Goal: Task Accomplishment & Management: Use online tool/utility

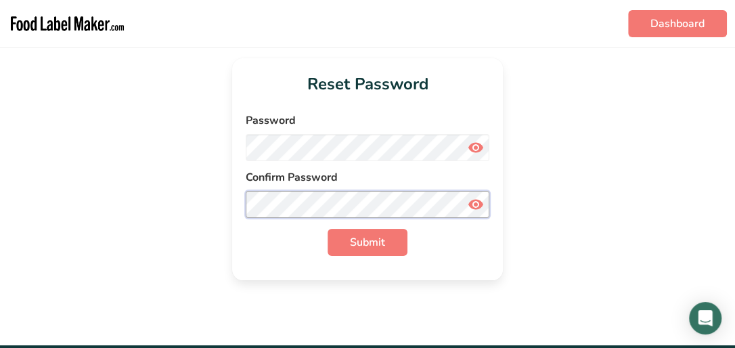
click at [328, 229] on button "Submit" at bounding box center [368, 242] width 80 height 27
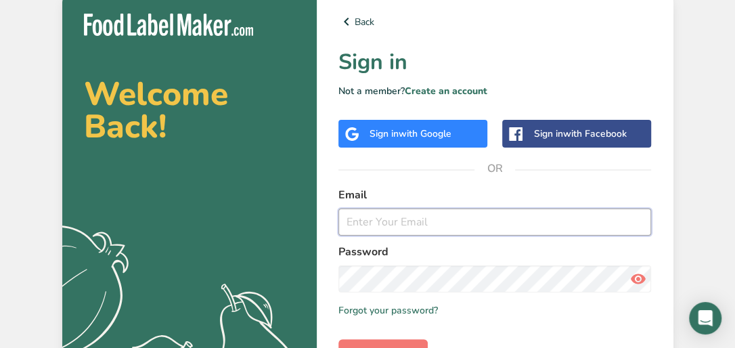
click at [388, 223] on input "email" at bounding box center [494, 221] width 313 height 27
type input "[EMAIL_ADDRESS][DOMAIN_NAME]"
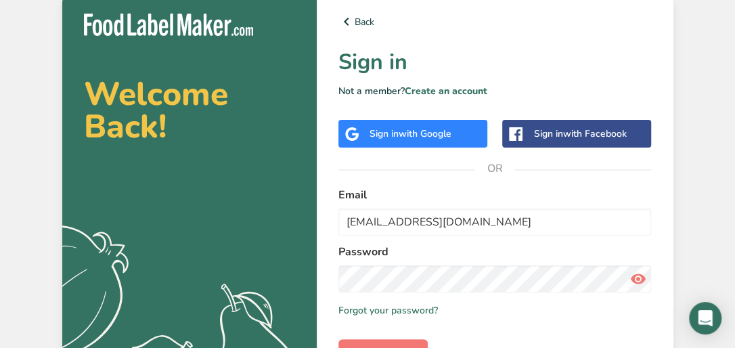
click at [639, 281] on icon at bounding box center [638, 279] width 16 height 24
click at [636, 280] on icon at bounding box center [638, 279] width 16 height 24
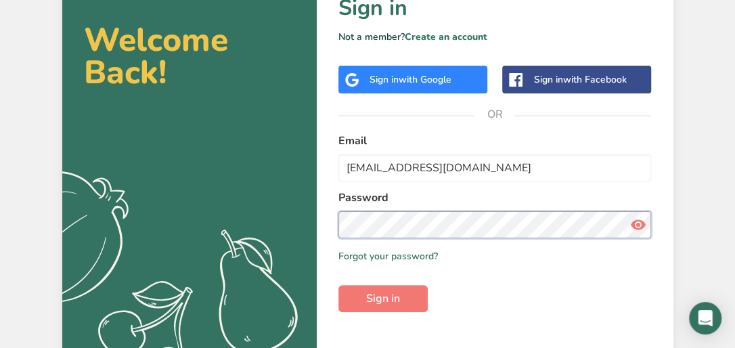
scroll to position [94, 0]
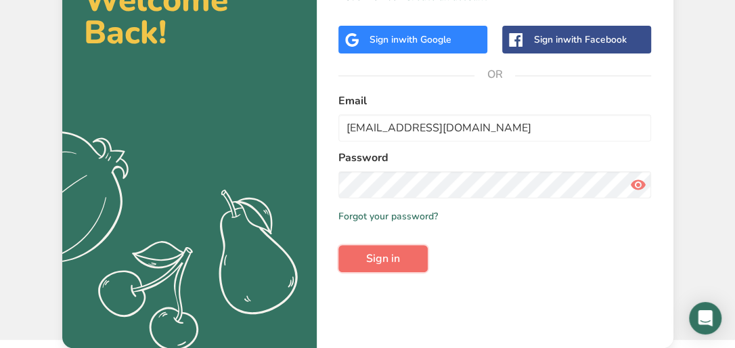
click at [403, 265] on button "Sign in" at bounding box center [382, 258] width 89 height 27
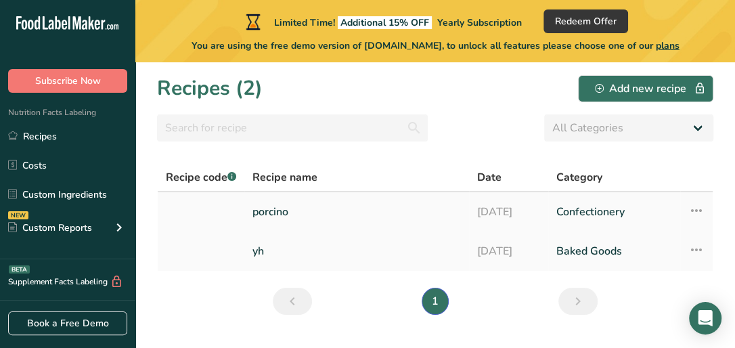
click at [694, 208] on icon at bounding box center [696, 210] width 16 height 24
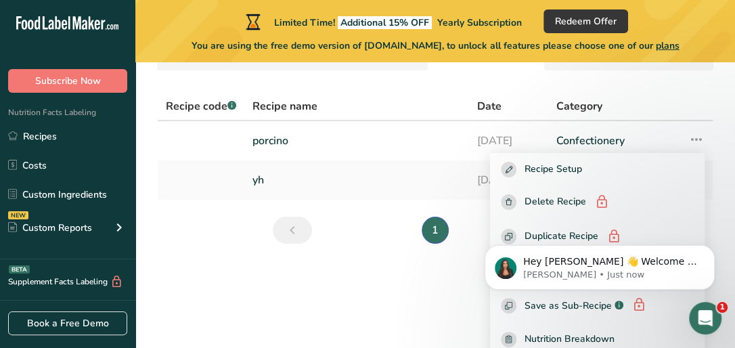
click at [454, 294] on main "Limited Time! Additional 15% OFF Yearly Subscription Redeem Offer You are using…" at bounding box center [367, 174] width 735 height 348
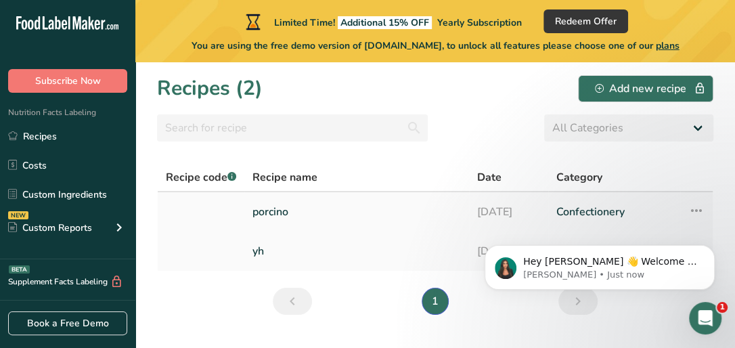
click at [259, 215] on link "porcino" at bounding box center [356, 212] width 208 height 28
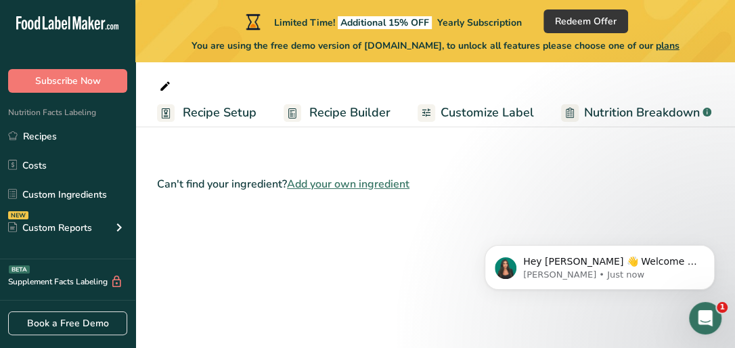
click at [218, 118] on span "Recipe Setup" at bounding box center [220, 113] width 74 height 18
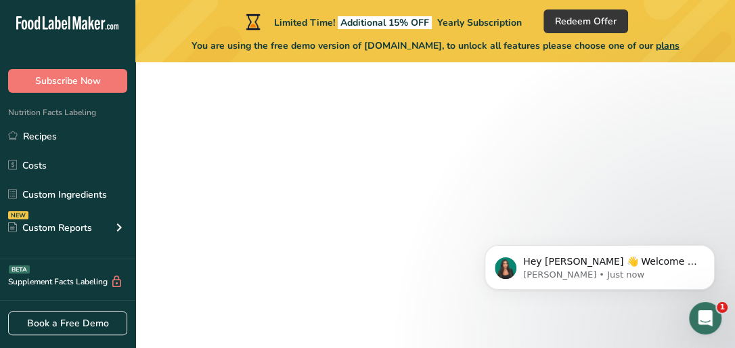
scroll to position [0, 4]
select select
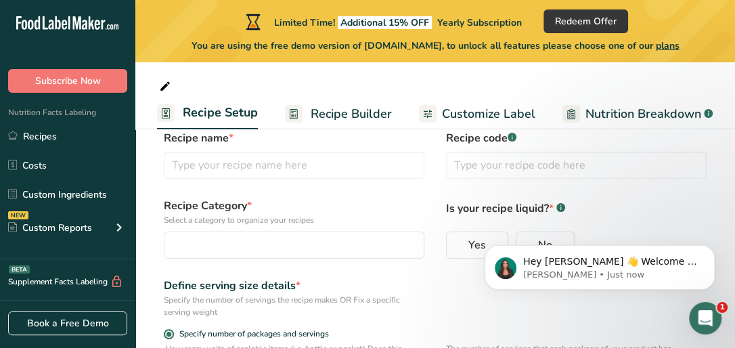
scroll to position [30, 0]
click at [341, 117] on span "Recipe Builder" at bounding box center [351, 114] width 81 height 18
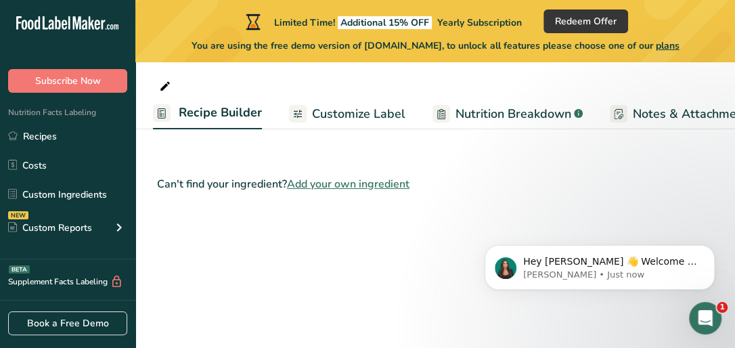
click at [341, 115] on span "Customize Label" at bounding box center [358, 114] width 93 height 18
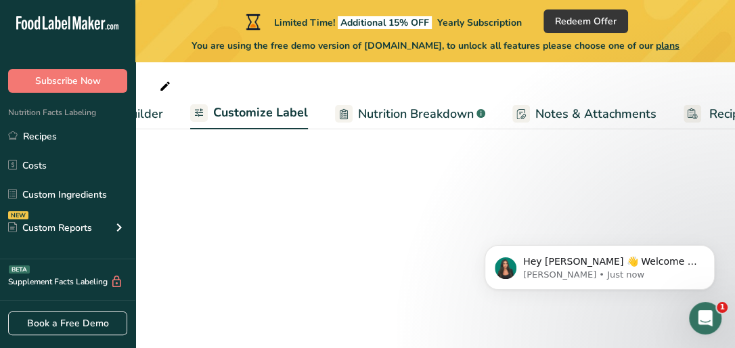
scroll to position [0, 264]
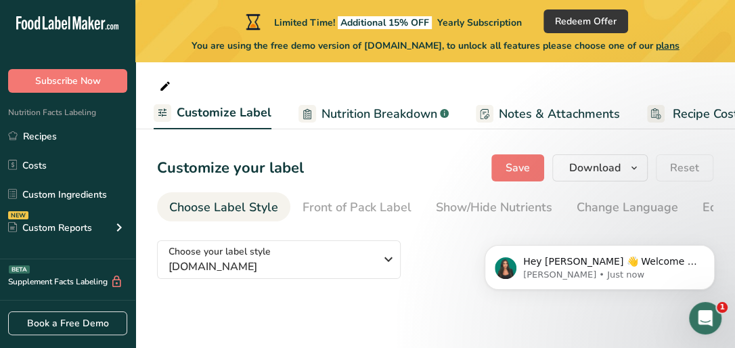
click at [204, 110] on span "Customize Label" at bounding box center [224, 113] width 95 height 18
click at [707, 248] on button "Dismiss notification" at bounding box center [711, 249] width 18 height 18
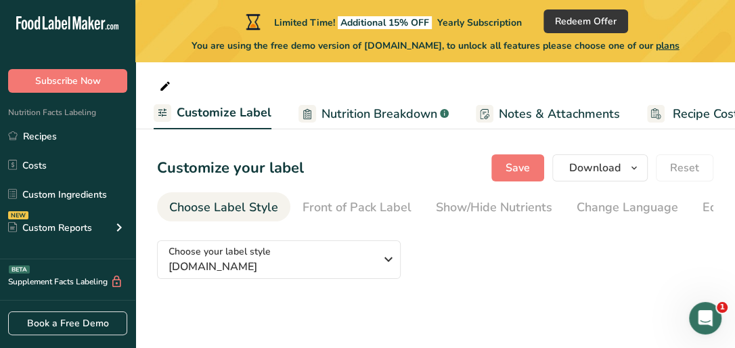
click at [407, 114] on span "Nutrition Breakdown" at bounding box center [380, 114] width 116 height 18
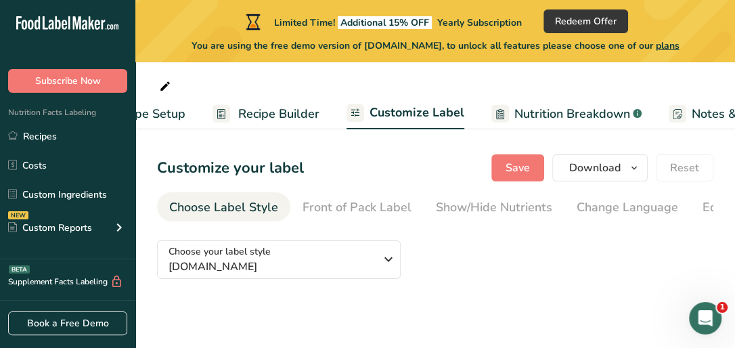
scroll to position [0, 0]
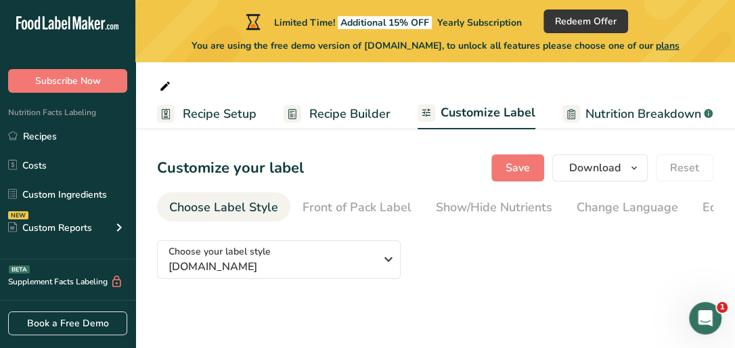
click at [332, 112] on span "Recipe Builder" at bounding box center [349, 114] width 81 height 18
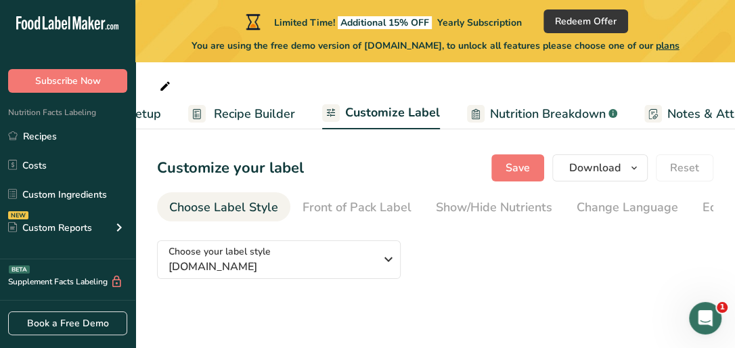
scroll to position [0, 131]
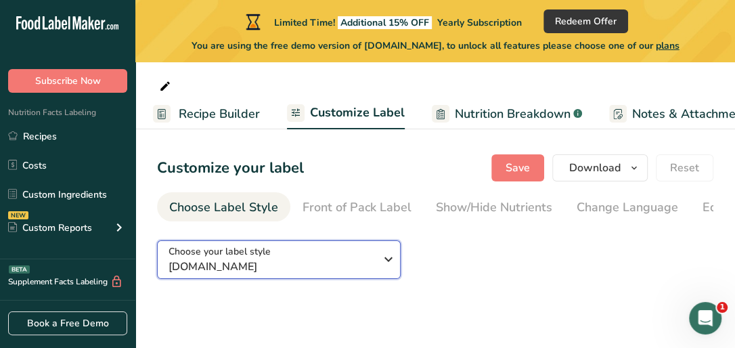
click at [331, 269] on span "[DOMAIN_NAME]" at bounding box center [272, 267] width 206 height 16
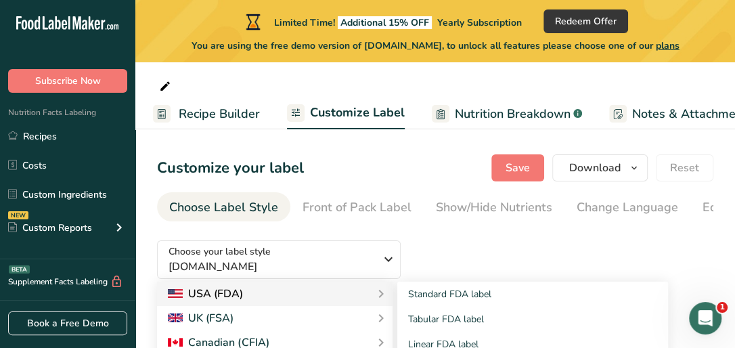
click at [199, 294] on div "USA (FDA)" at bounding box center [205, 294] width 75 height 16
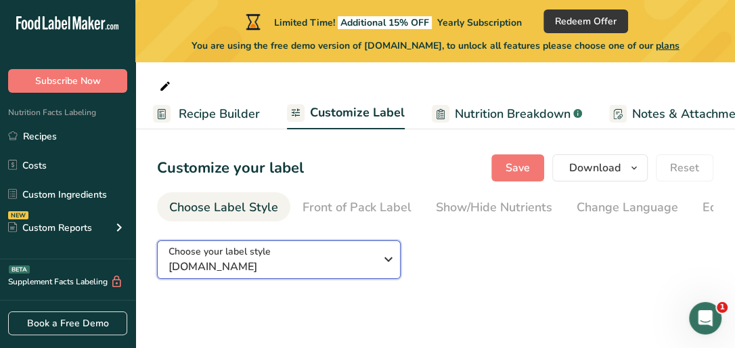
click at [388, 259] on icon "button" at bounding box center [388, 259] width 16 height 24
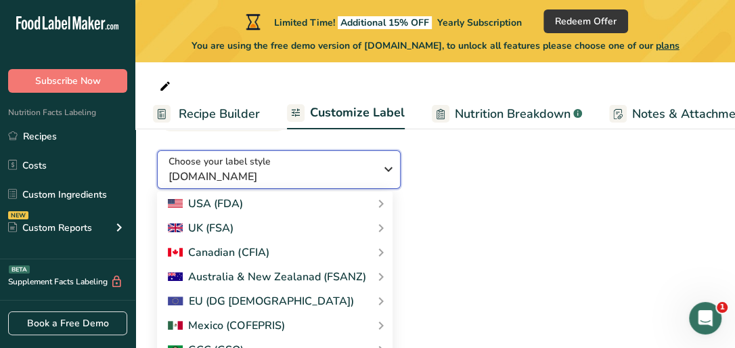
scroll to position [91, 0]
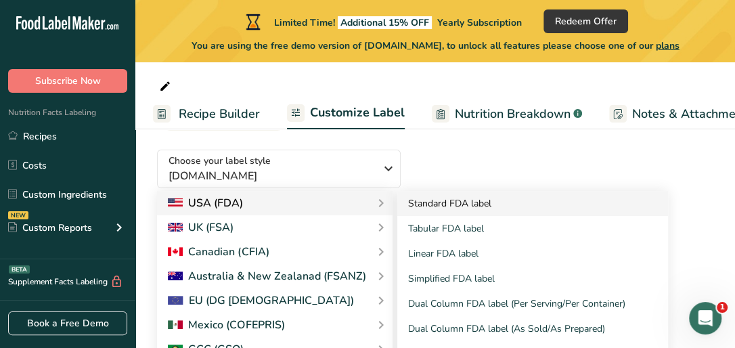
click at [487, 203] on link "Standard FDA label" at bounding box center [532, 203] width 271 height 25
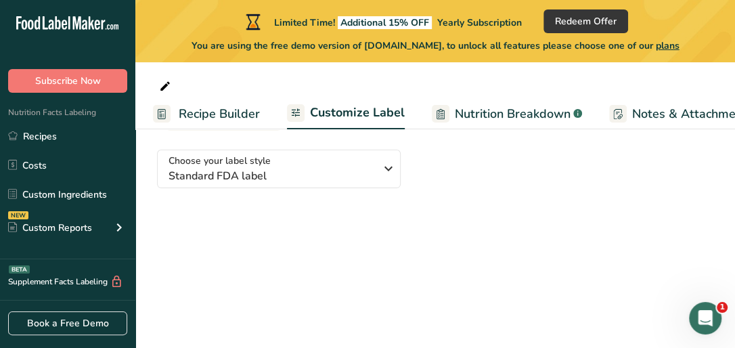
scroll to position [0, 0]
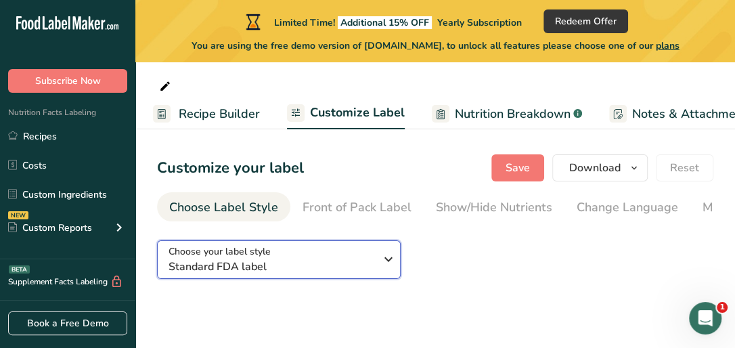
click at [383, 267] on icon "button" at bounding box center [388, 259] width 16 height 24
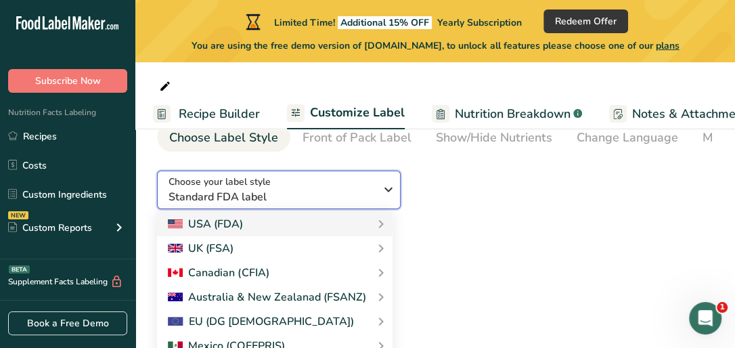
scroll to position [47, 0]
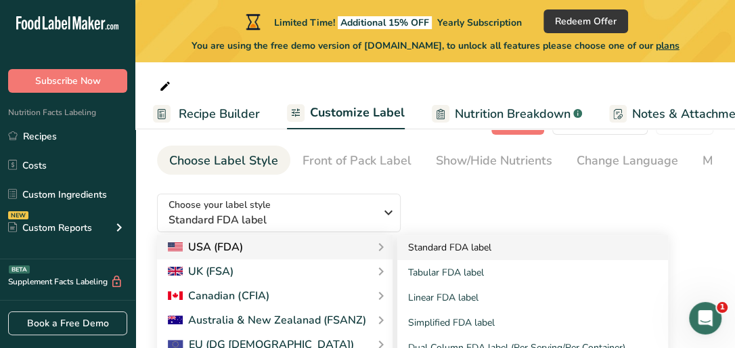
click at [444, 246] on link "Standard FDA label" at bounding box center [532, 247] width 271 height 25
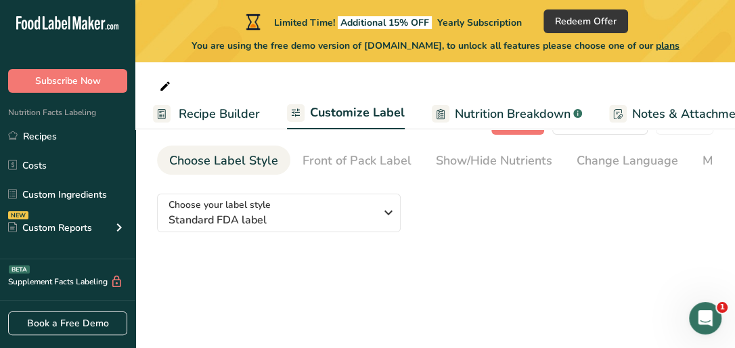
scroll to position [0, 0]
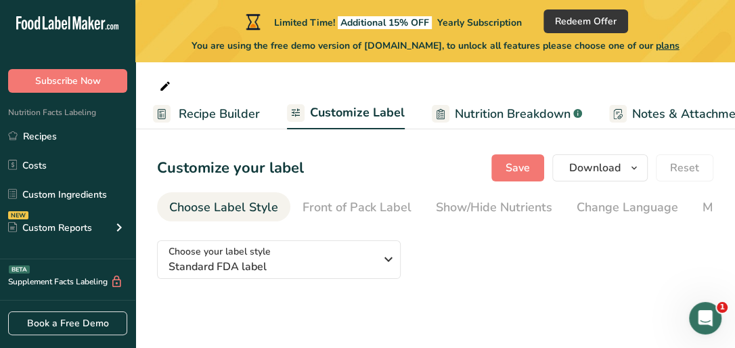
click at [32, 179] on ul "Recipes Costs Custom Ingredients NEW Custom Reports Menu Label Ingredient Compa…" at bounding box center [67, 183] width 135 height 121
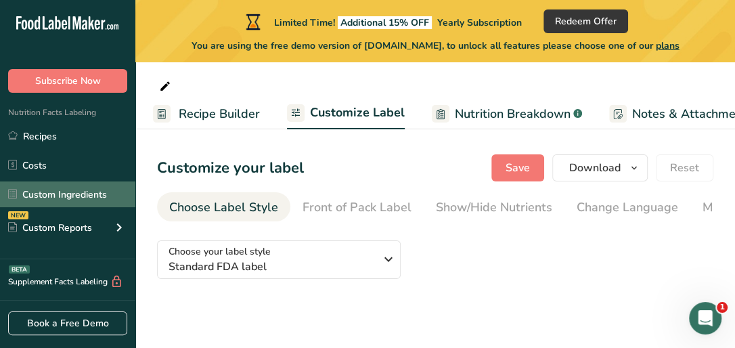
click at [62, 192] on link "Custom Ingredients" at bounding box center [67, 194] width 135 height 26
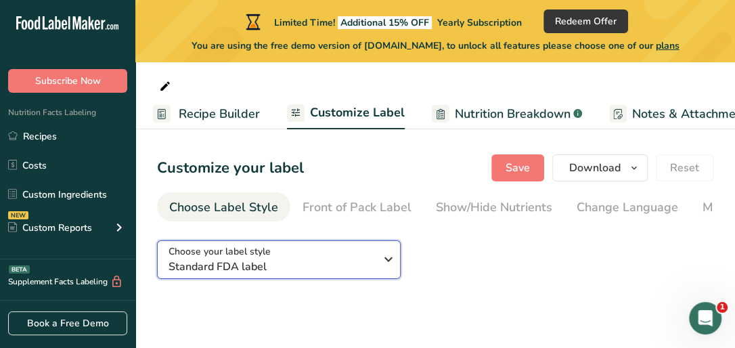
click at [350, 262] on span "Standard FDA label" at bounding box center [272, 267] width 206 height 16
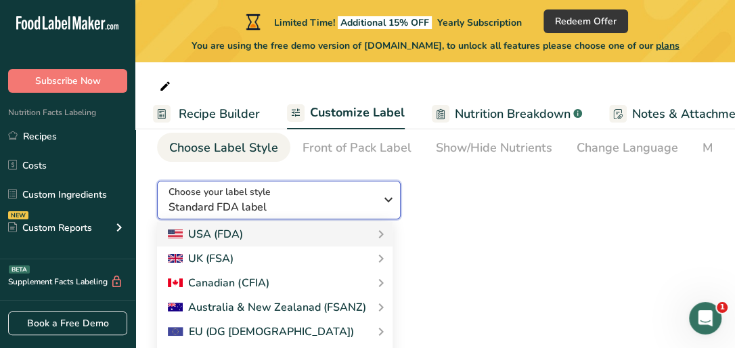
scroll to position [81, 0]
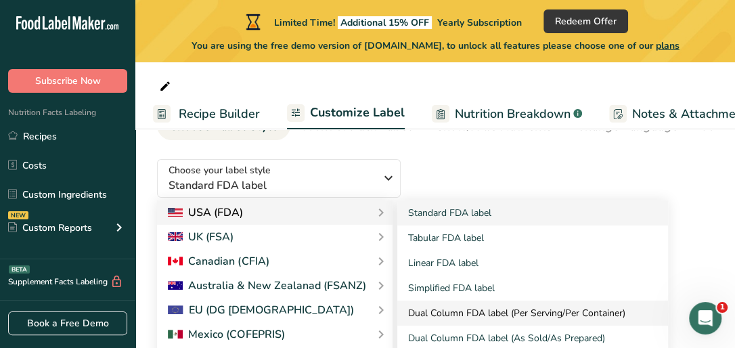
click at [471, 310] on link "Dual Column FDA label (Per Serving/Per Container)" at bounding box center [532, 313] width 271 height 25
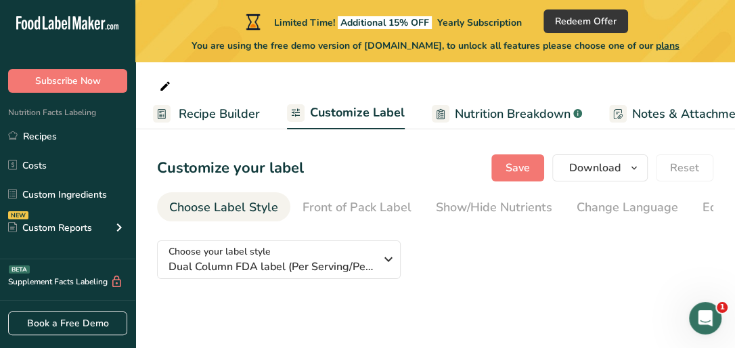
scroll to position [0, 0]
click at [702, 322] on icon "Open Intercom Messenger" at bounding box center [703, 316] width 22 height 22
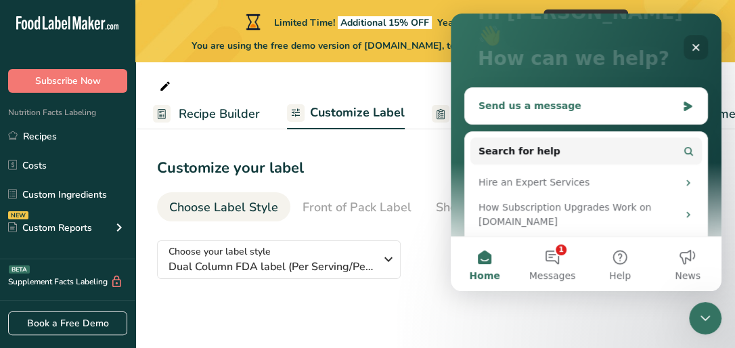
scroll to position [271, 0]
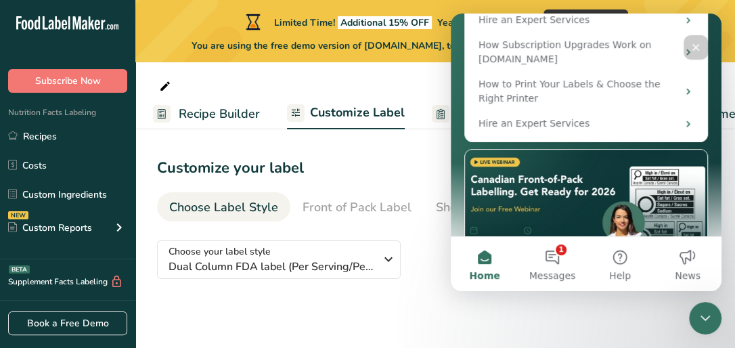
click at [412, 305] on section "Customize your label Save Download Choose what to show on your downloaded label…" at bounding box center [435, 228] width 600 height 190
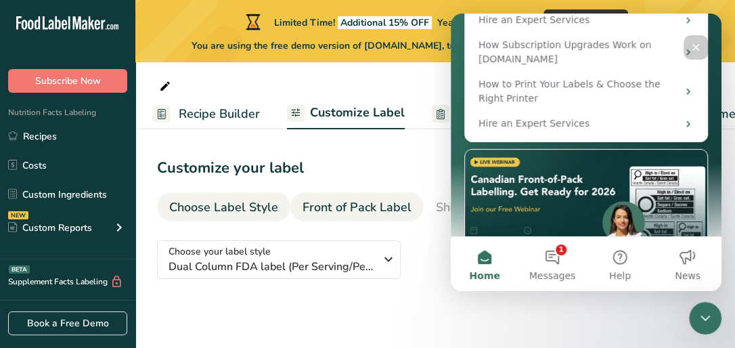
click at [336, 211] on div "Front of Pack Label" at bounding box center [357, 207] width 109 height 18
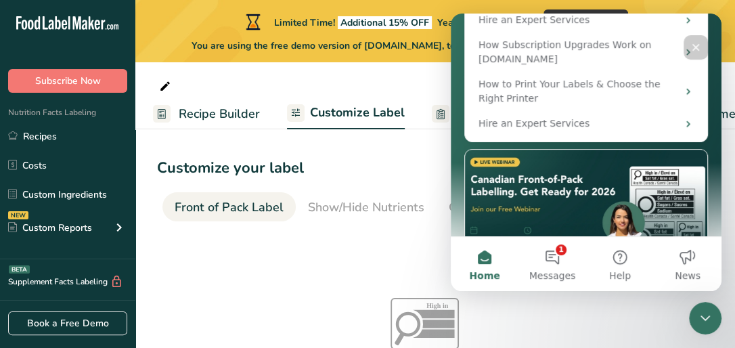
scroll to position [0, 131]
click at [696, 45] on icon "Close" at bounding box center [695, 47] width 11 height 11
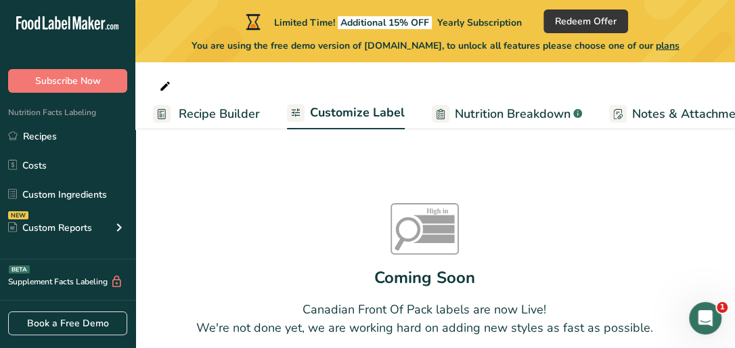
scroll to position [0, 0]
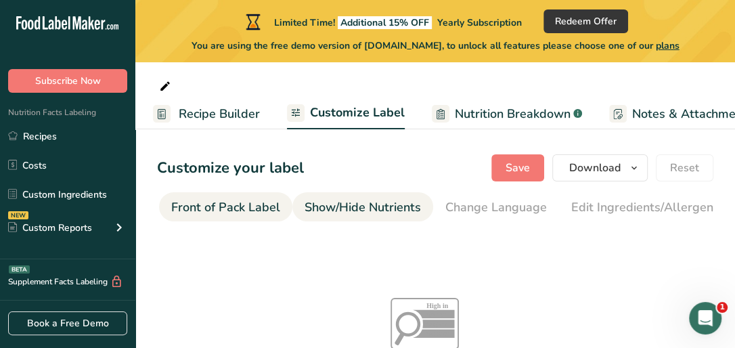
click at [347, 199] on div "Show/Hide Nutrients" at bounding box center [363, 207] width 116 height 18
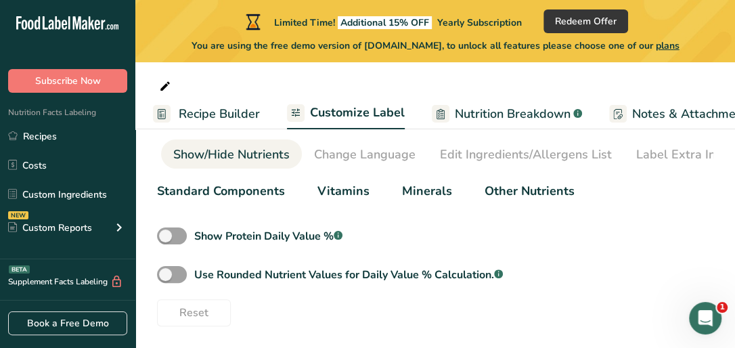
scroll to position [56, 0]
click at [336, 154] on div "Change Language" at bounding box center [365, 155] width 102 height 18
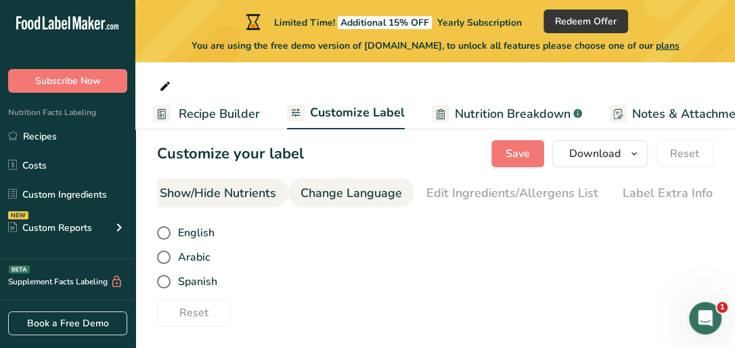
click at [183, 190] on div "Show/Hide Nutrients" at bounding box center [218, 193] width 116 height 18
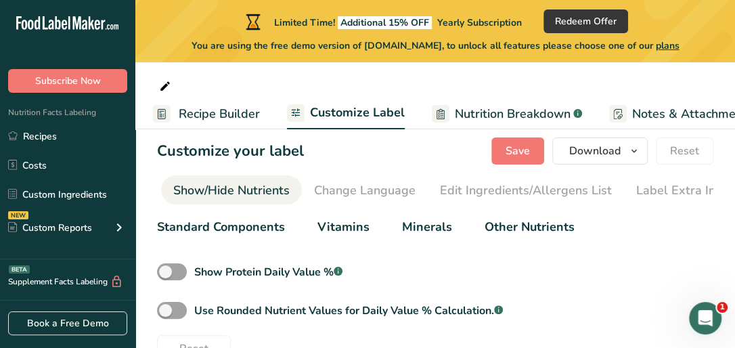
click at [207, 231] on div "Standard Components" at bounding box center [221, 227] width 128 height 18
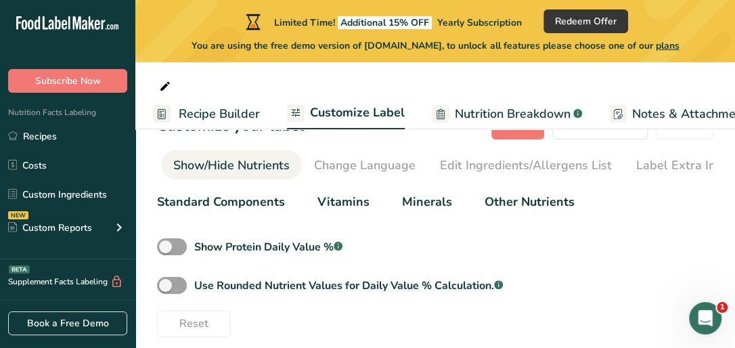
scroll to position [56, 0]
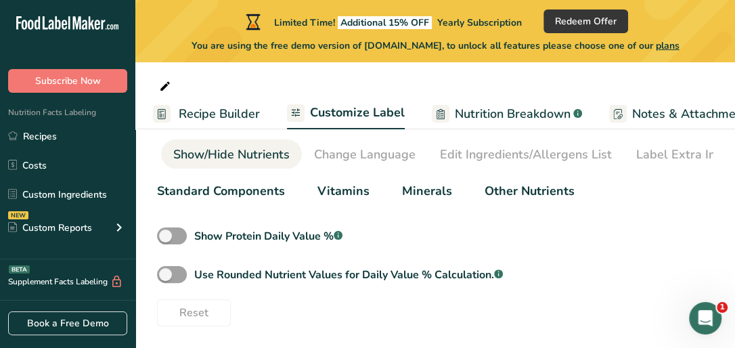
click at [421, 198] on div "Minerals" at bounding box center [427, 191] width 50 height 18
drag, startPoint x: 417, startPoint y: 188, endPoint x: 507, endPoint y: 190, distance: 90.0
click at [418, 188] on div "Minerals" at bounding box center [427, 191] width 50 height 18
click at [508, 190] on div "Other Nutrients" at bounding box center [530, 191] width 90 height 18
click at [381, 162] on link "Change Language" at bounding box center [365, 154] width 102 height 30
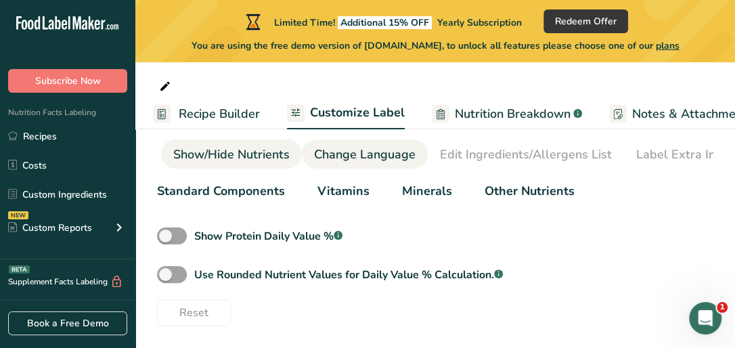
scroll to position [0, 276]
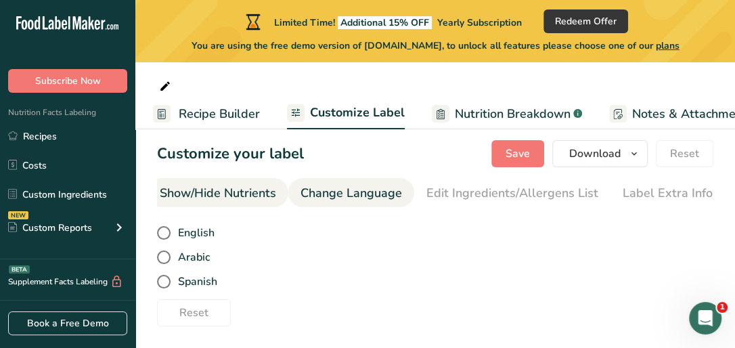
click at [226, 197] on div "Show/Hide Nutrients" at bounding box center [218, 193] width 116 height 18
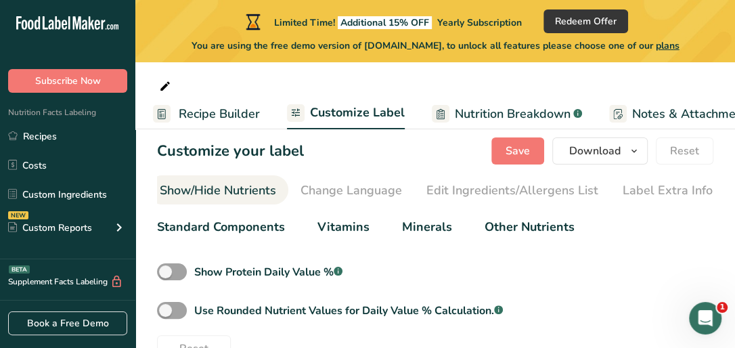
scroll to position [0, 263]
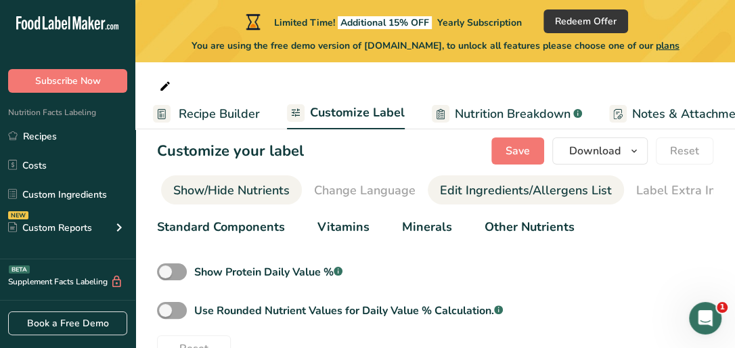
click at [500, 193] on div "Edit Ingredients/Allergens List" at bounding box center [526, 190] width 172 height 18
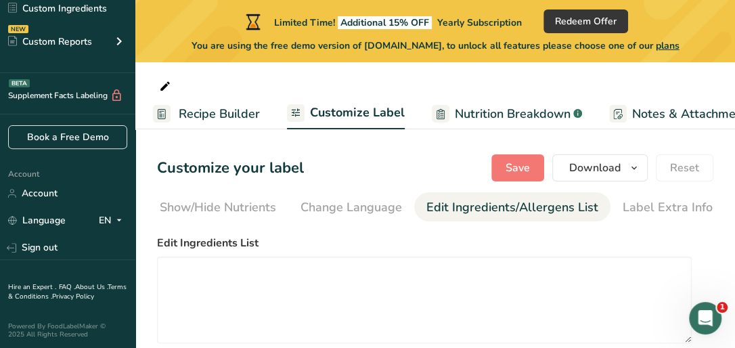
scroll to position [0, 0]
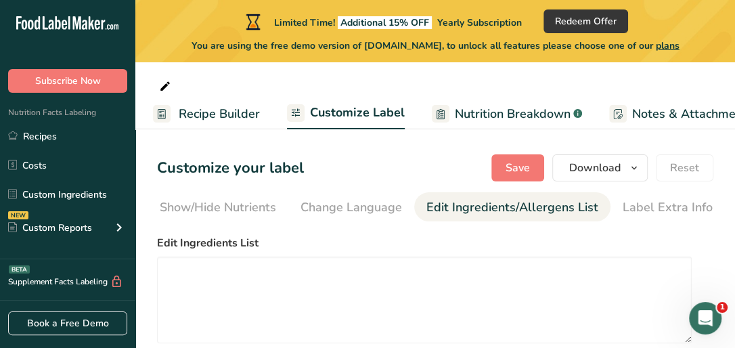
click at [226, 117] on span "Recipe Builder" at bounding box center [219, 114] width 81 height 18
click at [694, 114] on span "Notes & Attachments" at bounding box center [692, 114] width 121 height 18
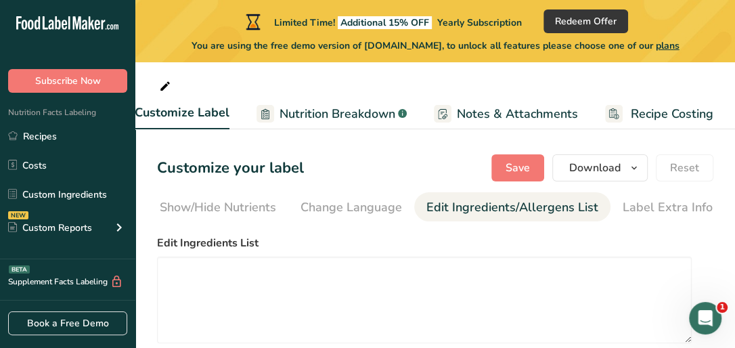
click at [663, 112] on span "Recipe Costing" at bounding box center [672, 114] width 83 height 18
click at [504, 114] on span "Notes & Attachments" at bounding box center [517, 114] width 121 height 18
click at [198, 119] on span "Customize Label" at bounding box center [182, 113] width 95 height 18
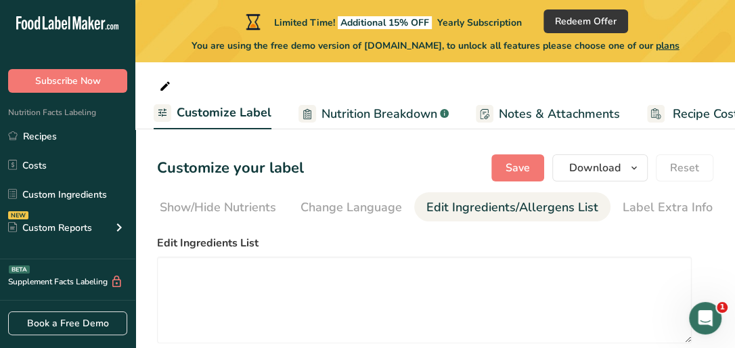
click at [343, 117] on span "Nutrition Breakdown" at bounding box center [380, 114] width 116 height 18
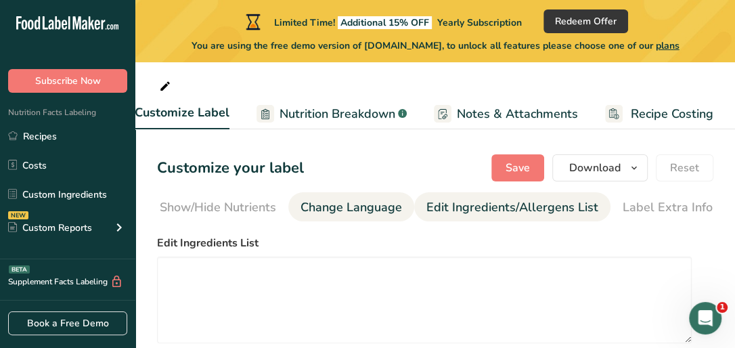
drag, startPoint x: 207, startPoint y: 208, endPoint x: 363, endPoint y: 208, distance: 155.7
click at [363, 208] on ul "Choose Label Style Front of Pack Label Show/Hide Nutrients Change Language Manu…" at bounding box center [159, 206] width 556 height 29
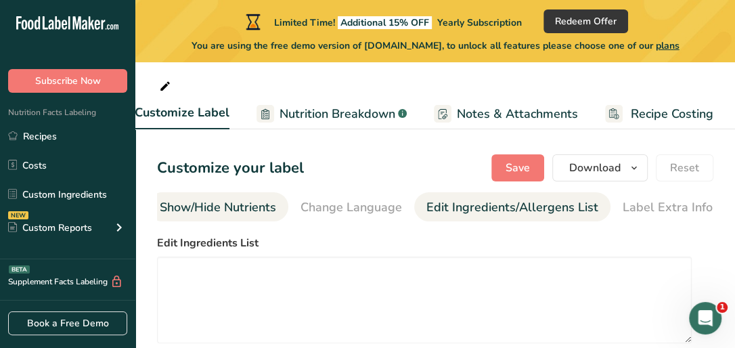
click at [240, 208] on div "Show/Hide Nutrients" at bounding box center [218, 207] width 116 height 18
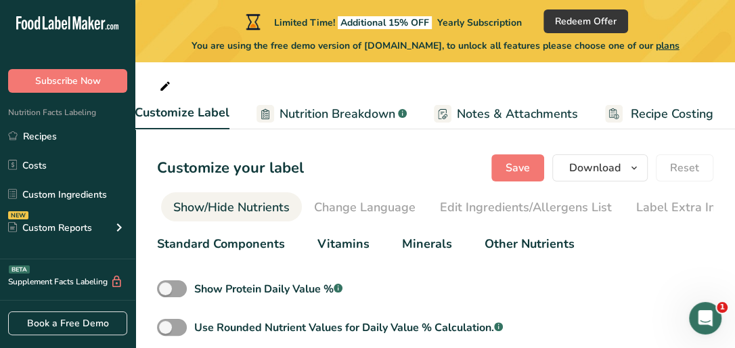
click at [201, 205] on div "Show/Hide Nutrients" at bounding box center [231, 207] width 116 height 18
click at [171, 117] on span "Customize Label" at bounding box center [182, 113] width 95 height 18
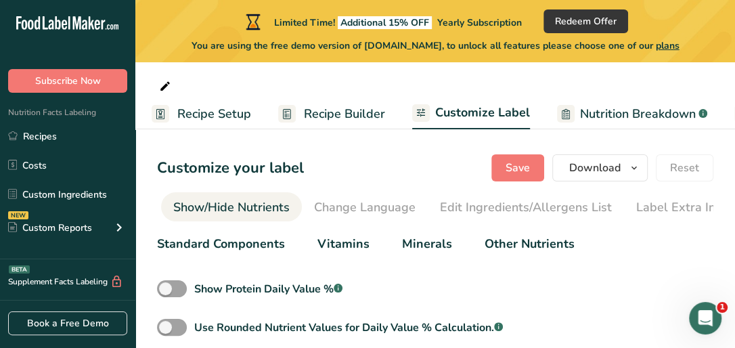
scroll to position [0, 0]
click at [329, 108] on span "Recipe Builder" at bounding box center [349, 114] width 81 height 18
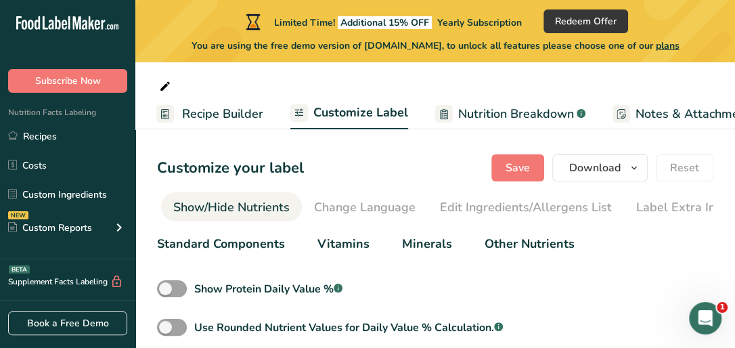
scroll to position [0, 131]
click at [181, 297] on span at bounding box center [172, 288] width 30 height 17
click at [166, 293] on input "Show Protein Daily Value % .a-a{fill:#347362;}.b-a{fill:#fff;}" at bounding box center [161, 288] width 9 height 9
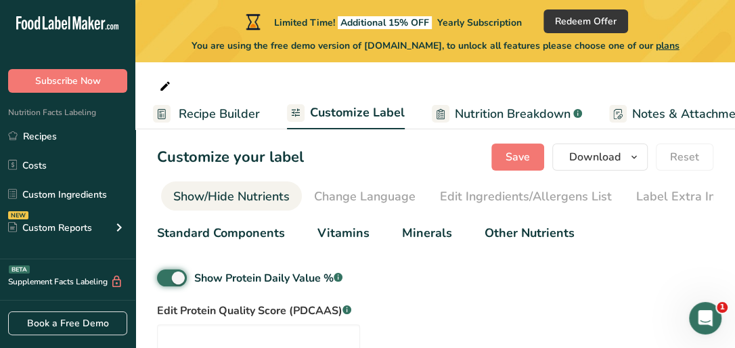
scroll to position [0, 0]
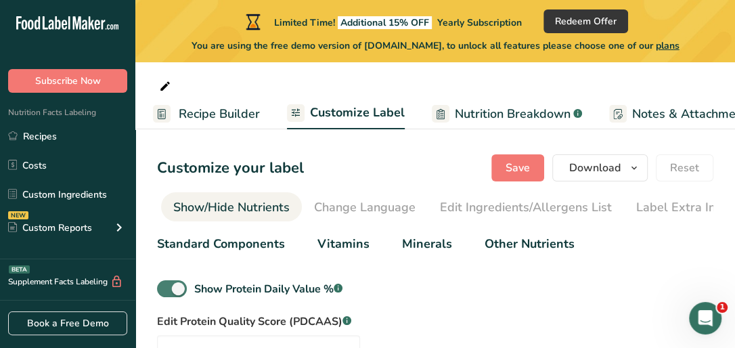
click at [170, 292] on span at bounding box center [172, 288] width 30 height 17
click at [166, 292] on input "Show Protein Daily Value % .a-a{fill:#347362;}.b-a{fill:#fff;}" at bounding box center [161, 288] width 9 height 9
checkbox input "false"
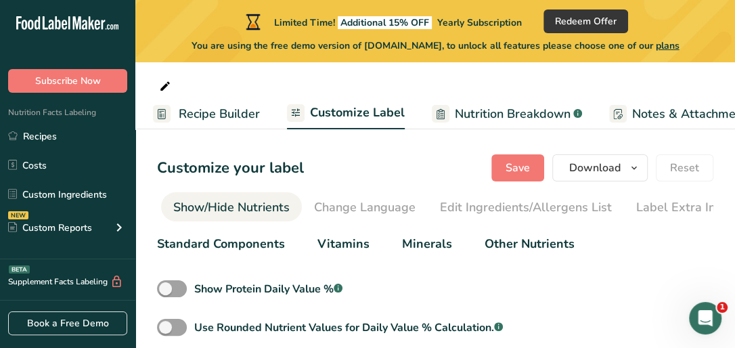
click at [211, 250] on div "Standard Components" at bounding box center [221, 244] width 128 height 18
click at [219, 244] on div "Standard Components" at bounding box center [221, 244] width 128 height 18
click at [332, 244] on div "Vitamins" at bounding box center [343, 244] width 52 height 18
click at [406, 243] on div "Minerals" at bounding box center [427, 244] width 50 height 18
click at [539, 243] on div "Other Nutrients" at bounding box center [530, 244] width 90 height 18
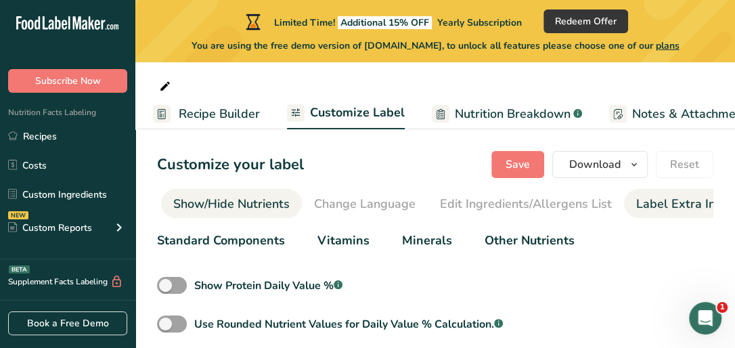
scroll to position [56, 0]
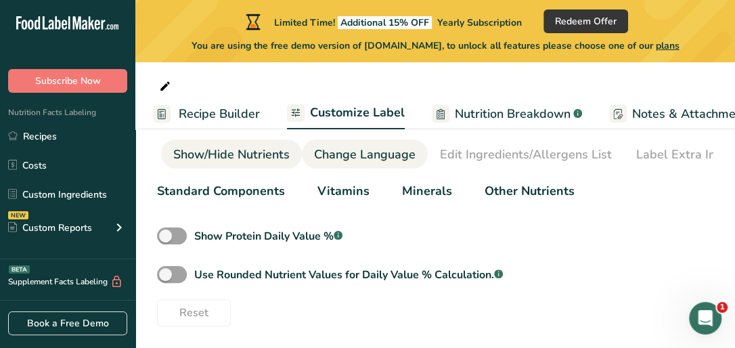
click at [379, 151] on div "Change Language" at bounding box center [365, 155] width 102 height 18
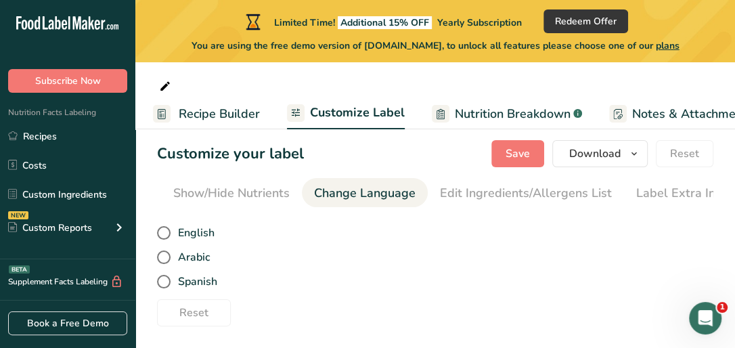
scroll to position [0, 276]
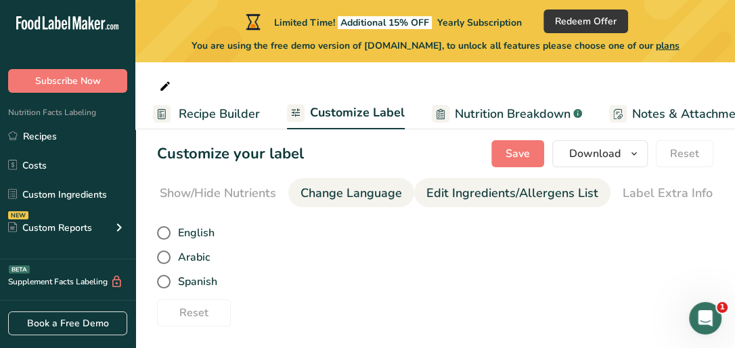
click at [456, 188] on div "Edit Ingredients/Allergens List" at bounding box center [512, 193] width 172 height 18
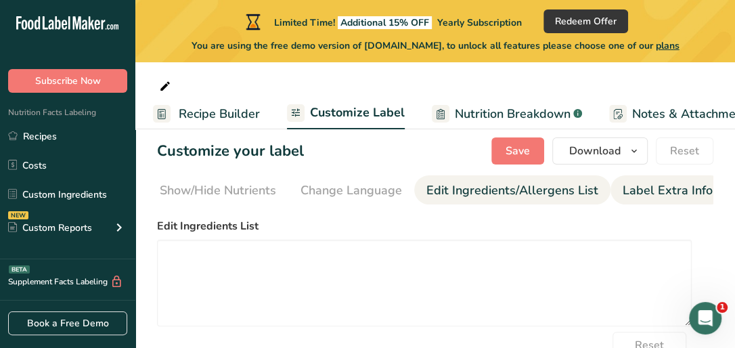
click at [634, 187] on div "Label Extra Info" at bounding box center [668, 190] width 90 height 18
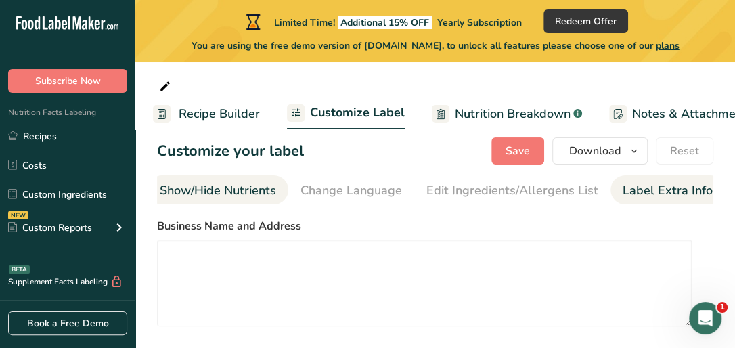
click at [194, 194] on div "Show/Hide Nutrients" at bounding box center [218, 190] width 116 height 18
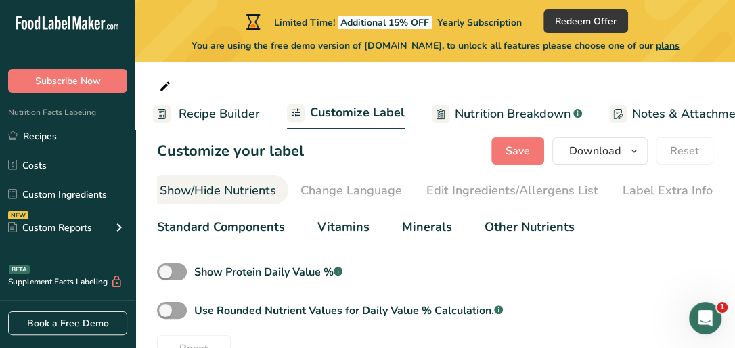
scroll to position [0, 263]
click at [193, 121] on span "Recipe Builder" at bounding box center [219, 114] width 81 height 18
click at [204, 115] on span "Recipe Builder" at bounding box center [219, 114] width 81 height 18
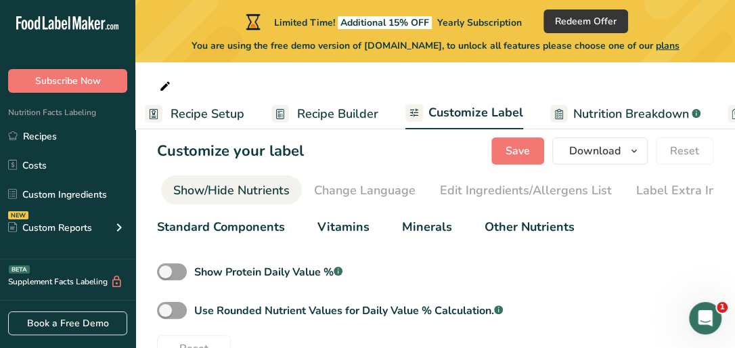
scroll to position [0, 0]
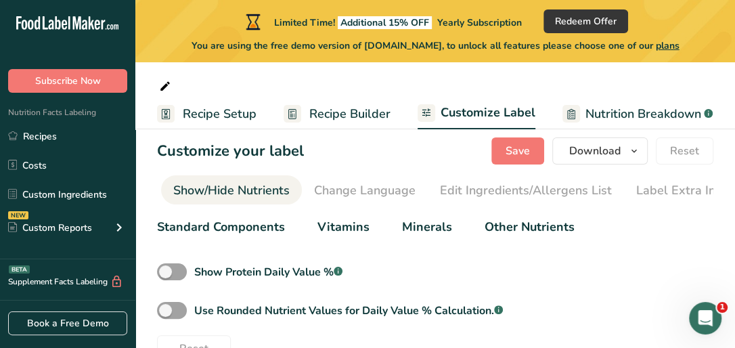
click at [234, 109] on span "Recipe Setup" at bounding box center [220, 114] width 74 height 18
click at [223, 114] on span "Recipe Setup" at bounding box center [216, 114] width 74 height 18
click at [221, 115] on span "Recipe Setup" at bounding box center [216, 114] width 74 height 18
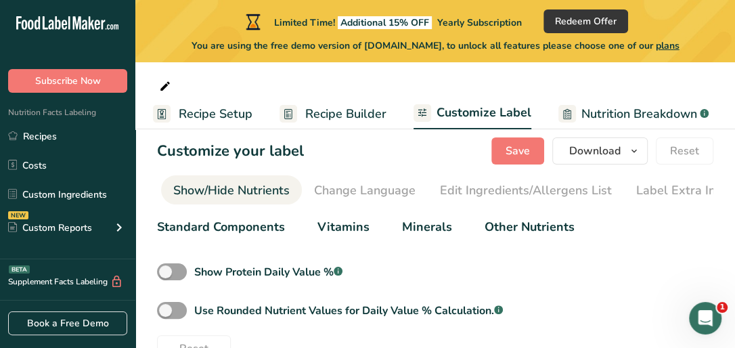
click at [221, 115] on span "Recipe Setup" at bounding box center [216, 114] width 74 height 18
click at [612, 153] on span "Download" at bounding box center [594, 151] width 51 height 16
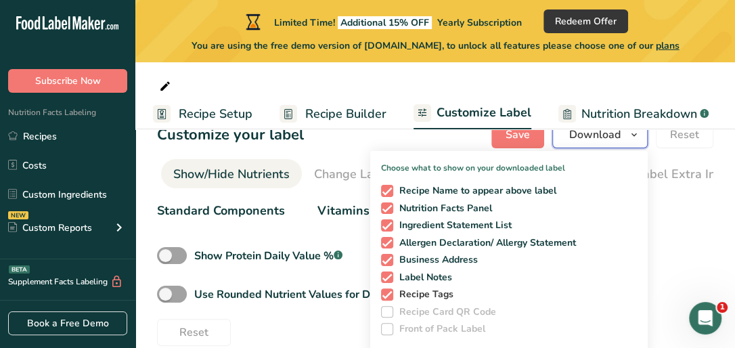
scroll to position [29, 0]
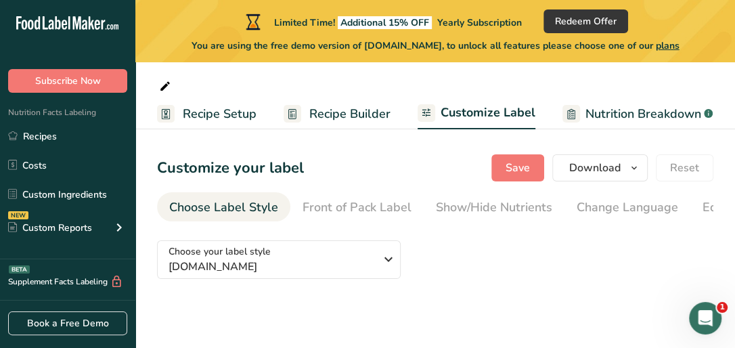
click at [38, 108] on span "Nutrition Facts Labeling" at bounding box center [48, 112] width 96 height 11
click at [338, 115] on span "Recipe Builder" at bounding box center [349, 114] width 81 height 18
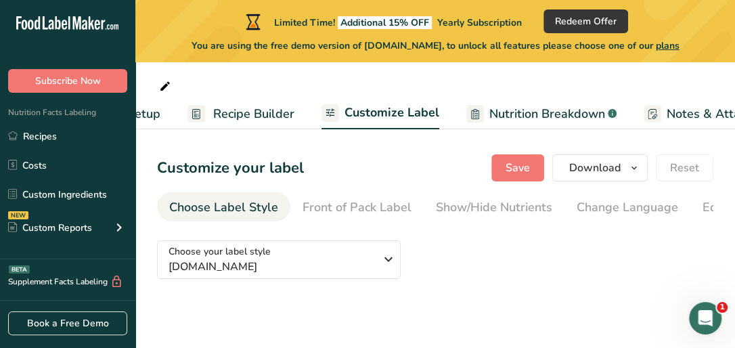
scroll to position [0, 131]
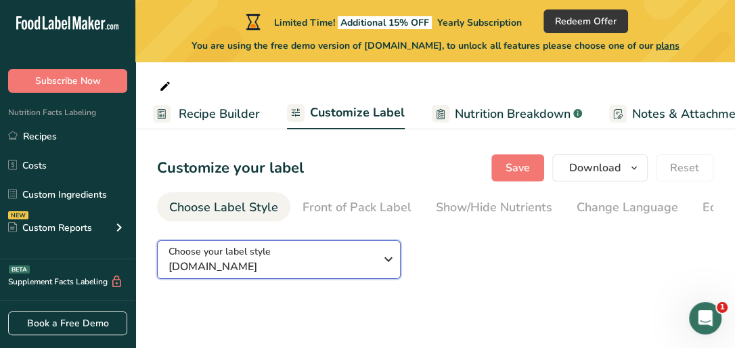
click at [305, 267] on span "[DOMAIN_NAME]" at bounding box center [272, 267] width 206 height 16
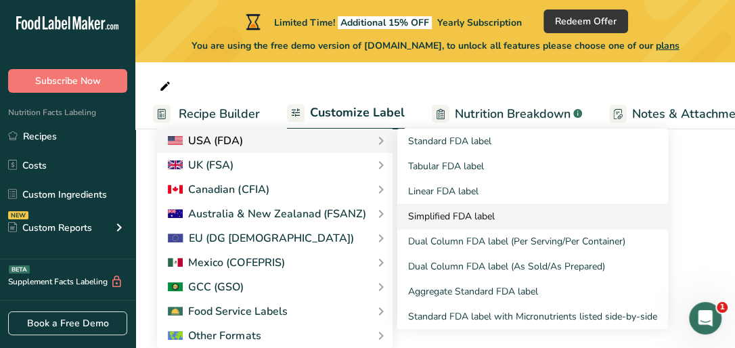
scroll to position [101, 0]
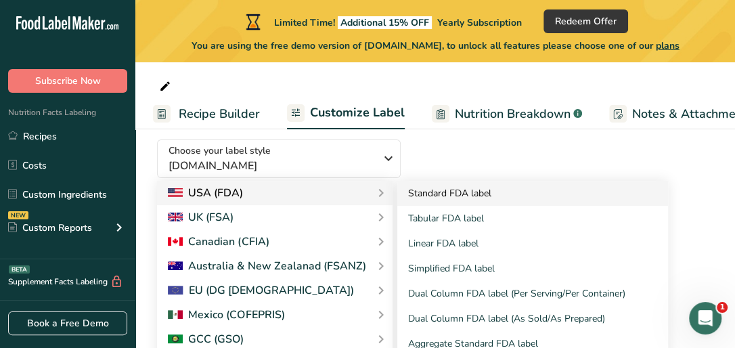
click at [482, 195] on link "Standard FDA label" at bounding box center [532, 193] width 271 height 25
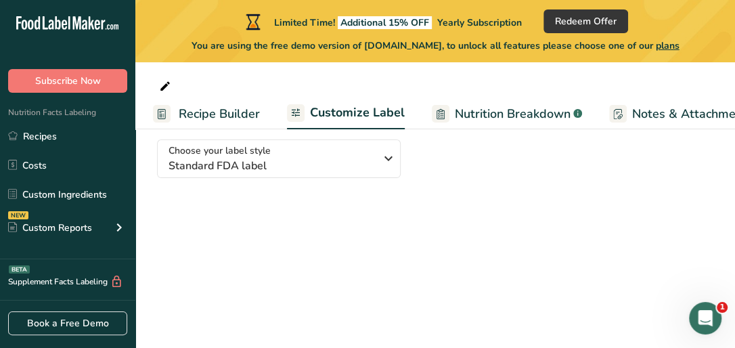
scroll to position [0, 0]
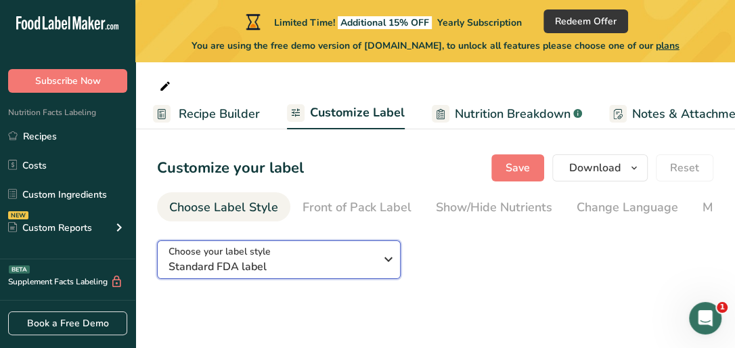
click at [397, 259] on button "Choose your label style Standard FDA label" at bounding box center [279, 259] width 244 height 39
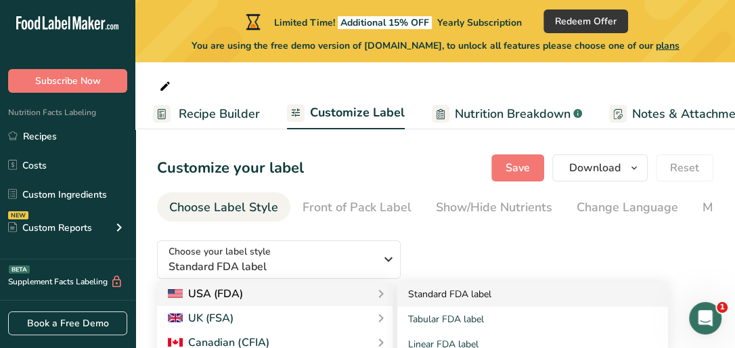
click at [428, 294] on link "Standard FDA label" at bounding box center [532, 294] width 271 height 25
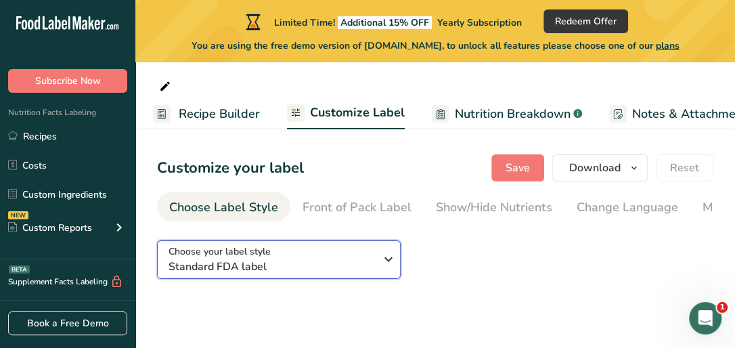
click at [363, 268] on span "Standard FDA label" at bounding box center [272, 267] width 206 height 16
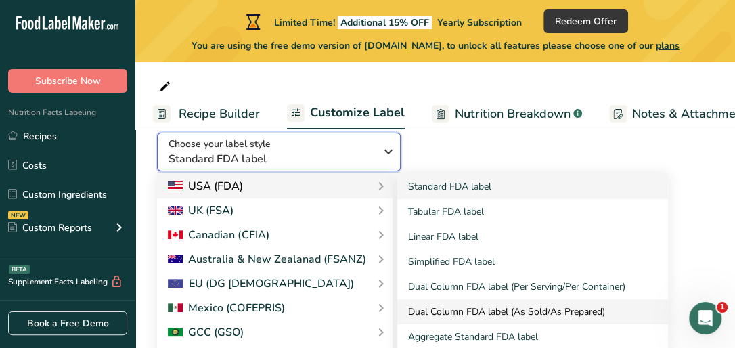
scroll to position [108, 0]
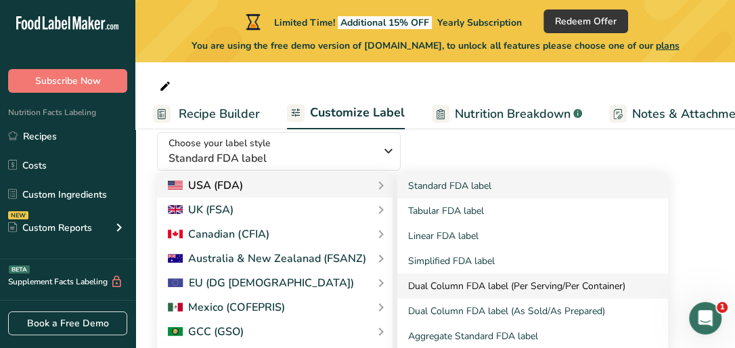
click at [489, 294] on link "Dual Column FDA label (Per Serving/Per Container)" at bounding box center [532, 285] width 271 height 25
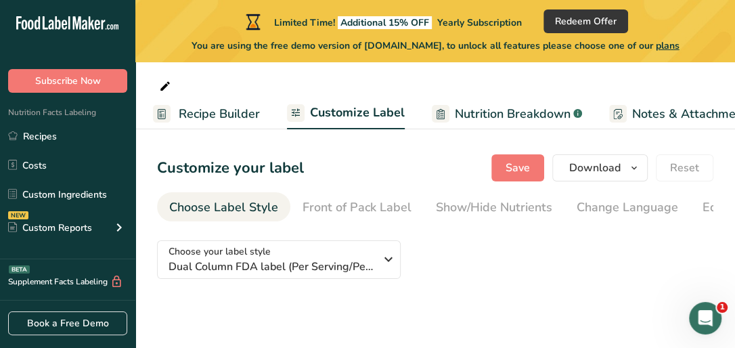
scroll to position [0, 0]
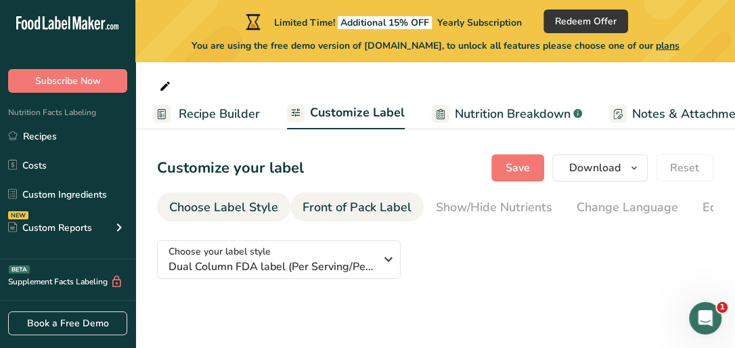
click at [340, 204] on div "Front of Pack Label" at bounding box center [357, 207] width 109 height 18
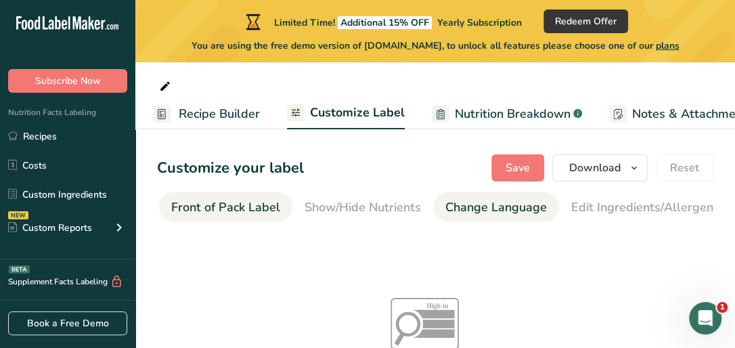
click at [471, 203] on div "Change Language" at bounding box center [496, 207] width 102 height 18
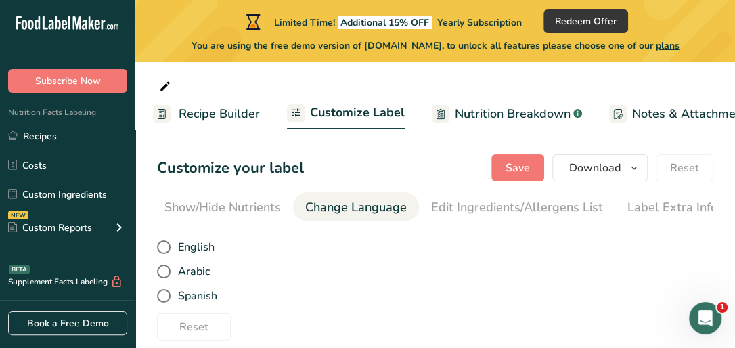
scroll to position [0, 276]
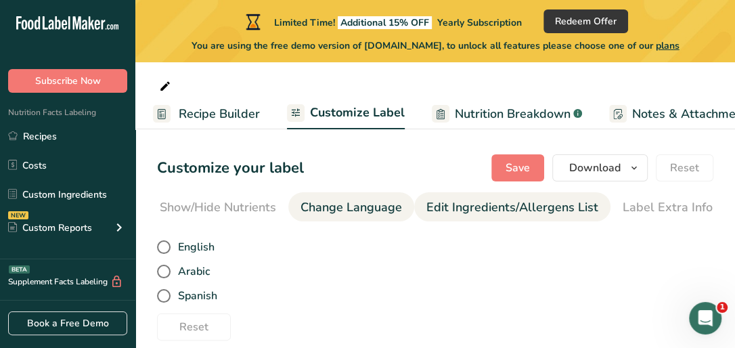
click at [502, 206] on div "Edit Ingredients/Allergens List" at bounding box center [512, 207] width 172 height 18
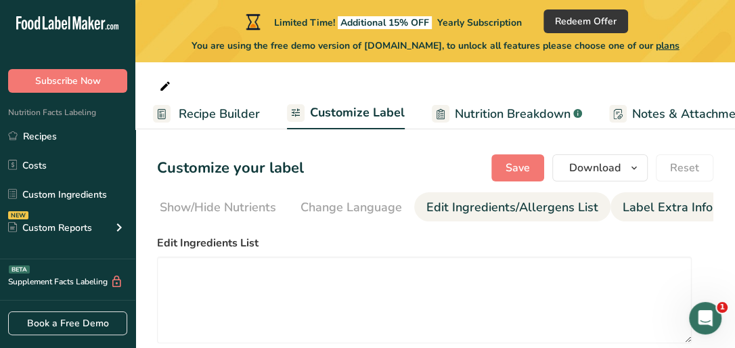
click at [640, 206] on div "Label Extra Info" at bounding box center [668, 207] width 90 height 18
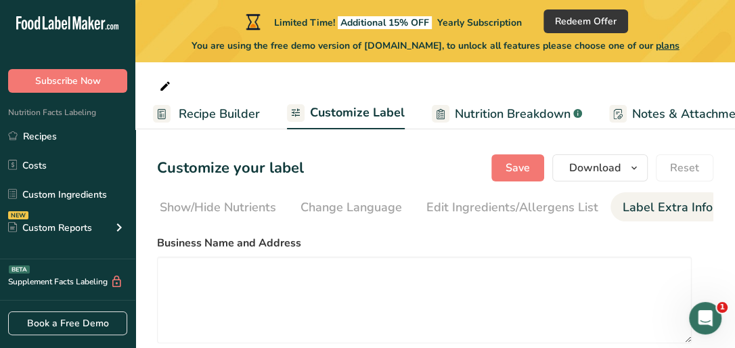
click at [606, 161] on span "Download" at bounding box center [594, 168] width 51 height 16
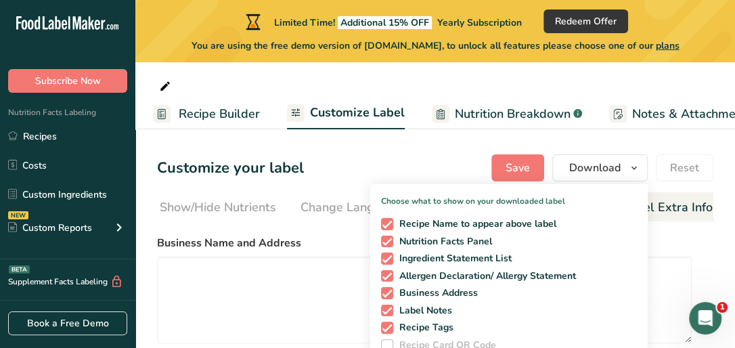
click at [644, 114] on span "Notes & Attachments" at bounding box center [692, 114] width 121 height 18
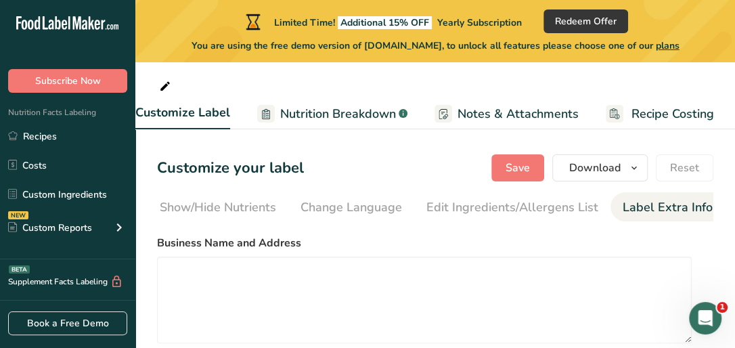
scroll to position [0, 306]
click at [176, 112] on span "Customize Label" at bounding box center [182, 113] width 95 height 18
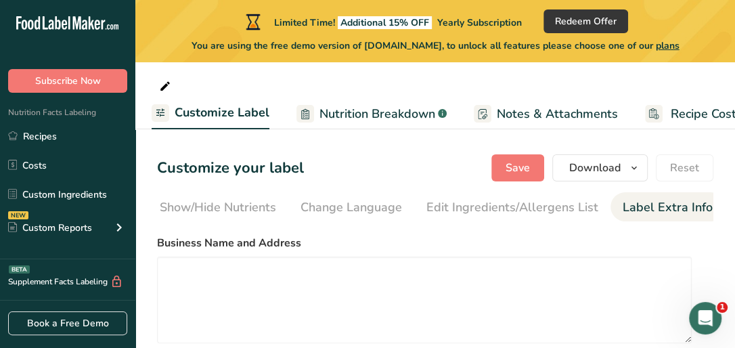
scroll to position [0, 264]
click at [177, 114] on span "Customize Label" at bounding box center [224, 113] width 95 height 18
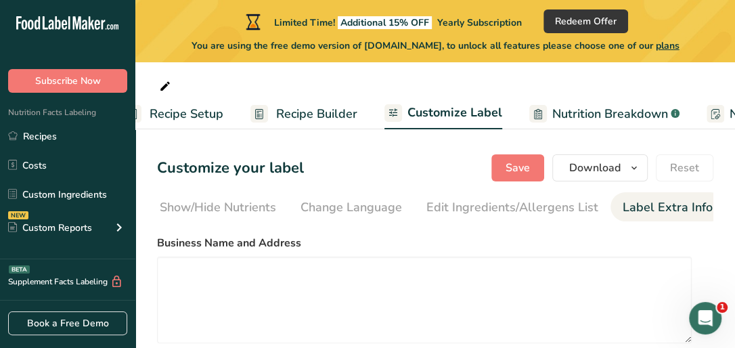
scroll to position [0, 0]
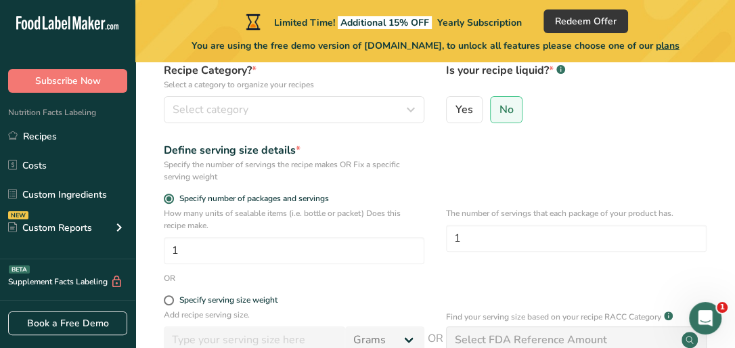
scroll to position [108, 0]
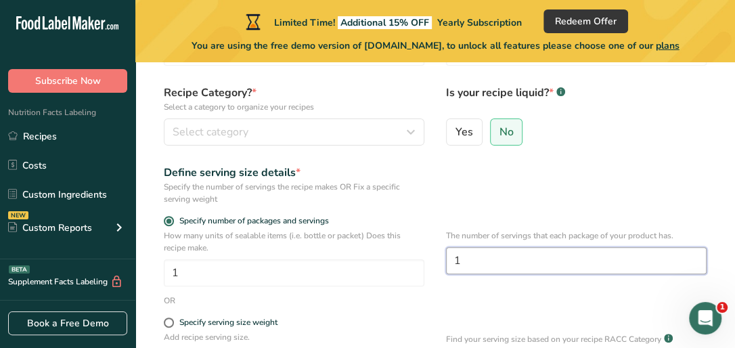
click at [490, 264] on input "1" at bounding box center [576, 260] width 261 height 27
type input "1"
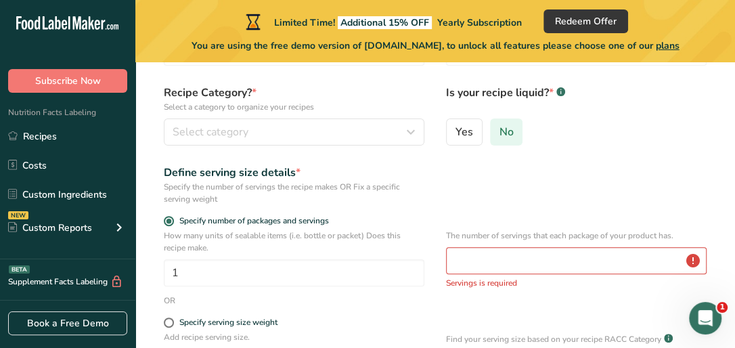
click at [504, 133] on span "No" at bounding box center [506, 132] width 14 height 14
click at [500, 133] on input "No" at bounding box center [495, 131] width 9 height 9
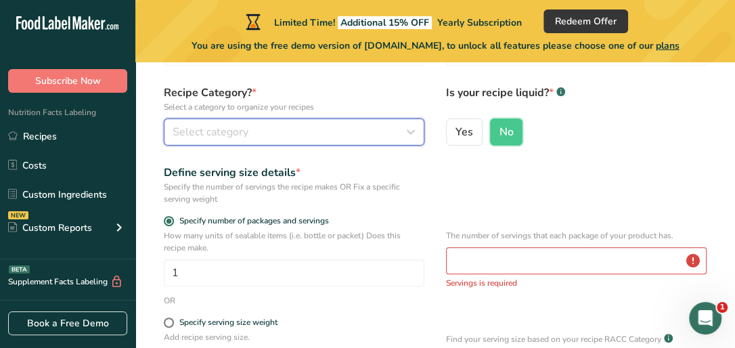
click at [343, 143] on button "Select category" at bounding box center [294, 131] width 261 height 27
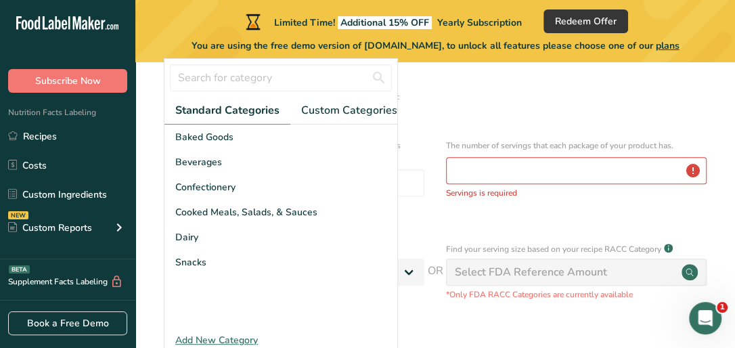
scroll to position [217, 0]
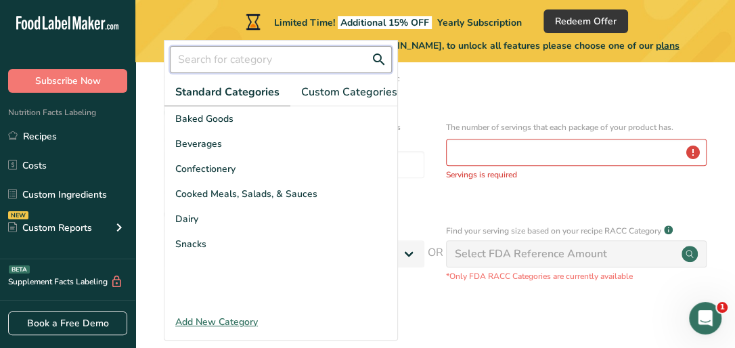
click at [260, 59] on input "text" at bounding box center [281, 59] width 222 height 27
click at [320, 89] on span "Custom Categories .a-a{fill:#347362;}.b-a{fill:#fff;}" at bounding box center [353, 92] width 105 height 16
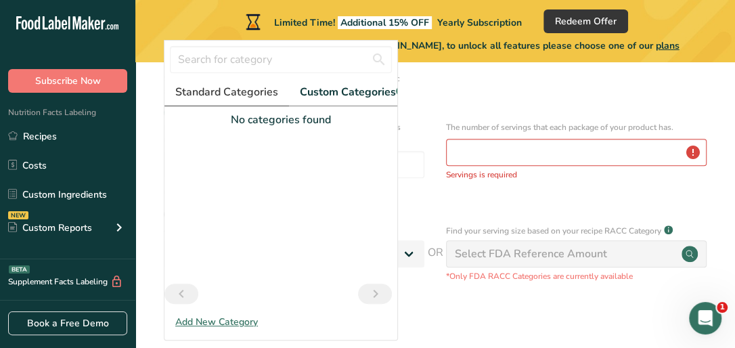
click at [237, 88] on span "Standard Categories" at bounding box center [226, 92] width 103 height 16
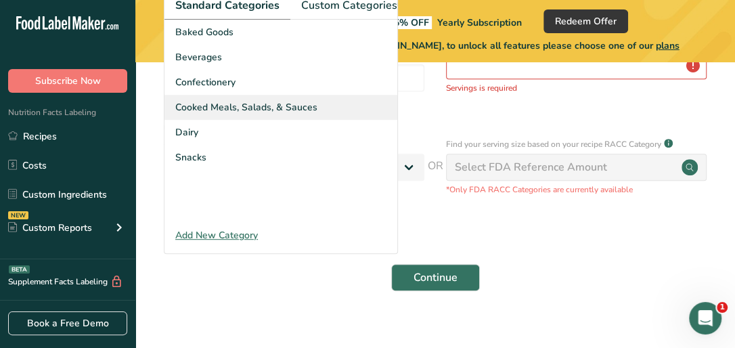
scroll to position [320, 0]
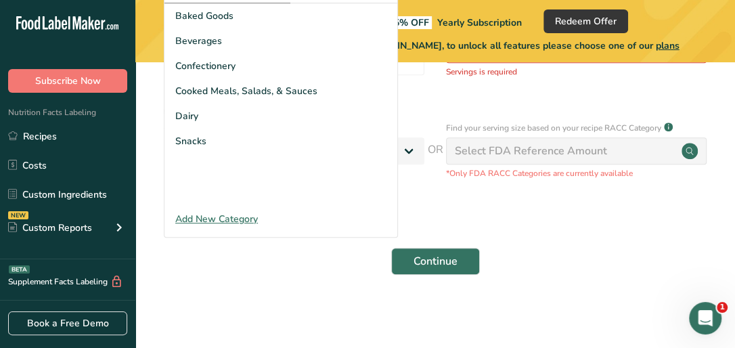
click at [283, 298] on section "Set up your recipe Recipe name * Recipe code .a-a{fill:#347362;}.b-a{fill:#fff;…" at bounding box center [435, 24] width 600 height 562
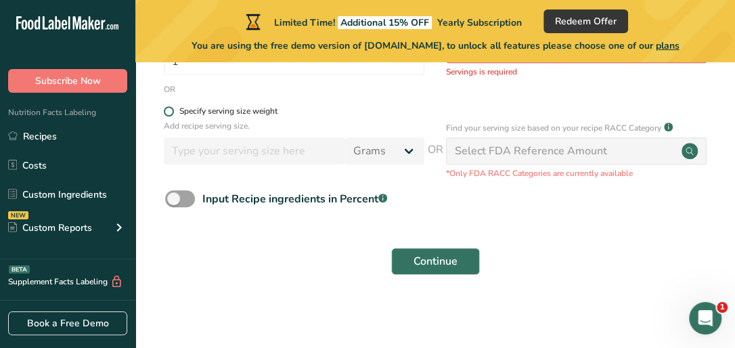
click at [169, 111] on span at bounding box center [169, 111] width 10 height 10
click at [169, 111] on input "Specify serving size weight" at bounding box center [168, 111] width 9 height 9
radio input "true"
radio input "false"
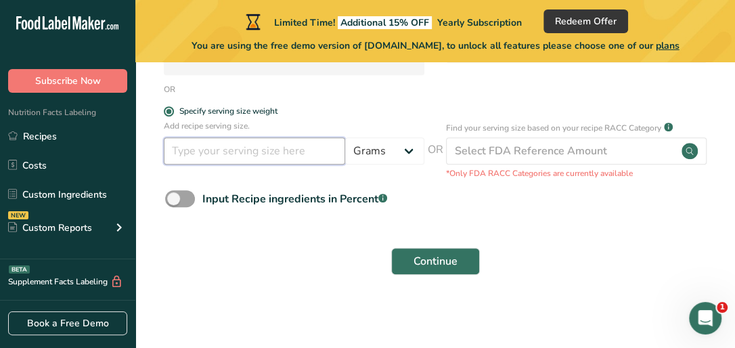
click at [194, 154] on input "number" at bounding box center [254, 150] width 181 height 27
type input "1"
type input "5"
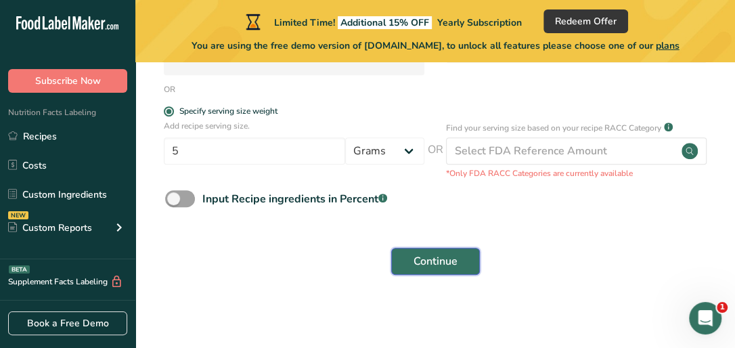
click at [395, 263] on button "Continue" at bounding box center [435, 261] width 89 height 27
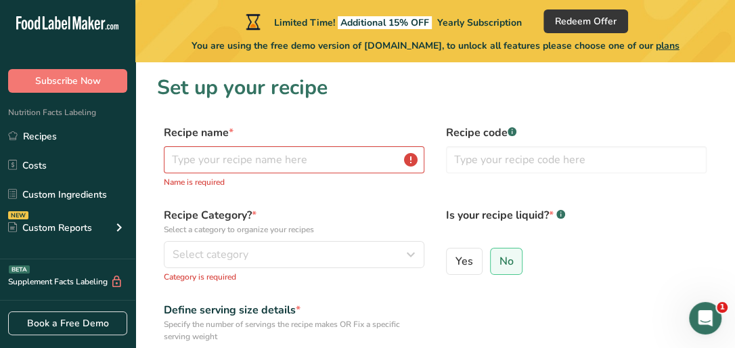
scroll to position [0, 0]
click at [223, 158] on input "text" at bounding box center [294, 160] width 261 height 27
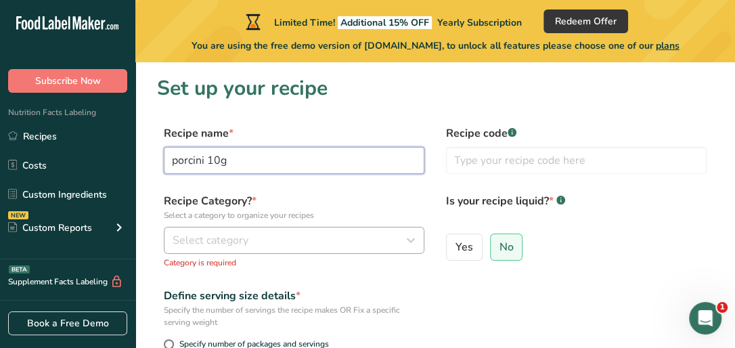
type input "porcini 10g"
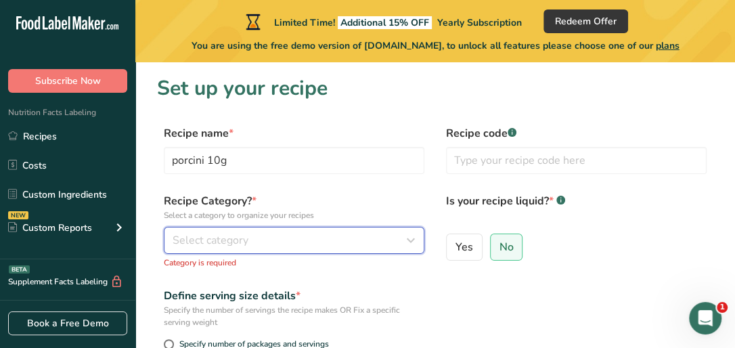
click at [187, 241] on span "Select category" at bounding box center [211, 240] width 76 height 16
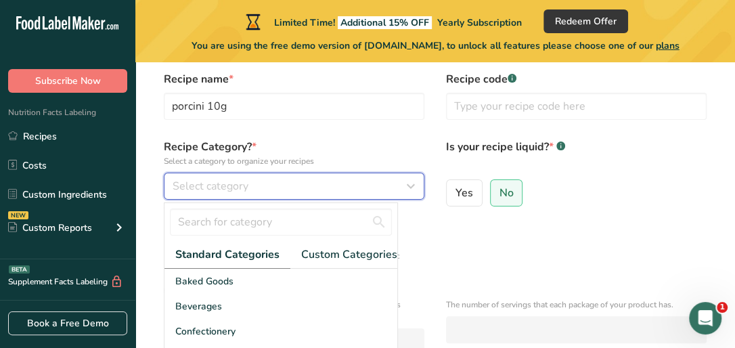
scroll to position [108, 0]
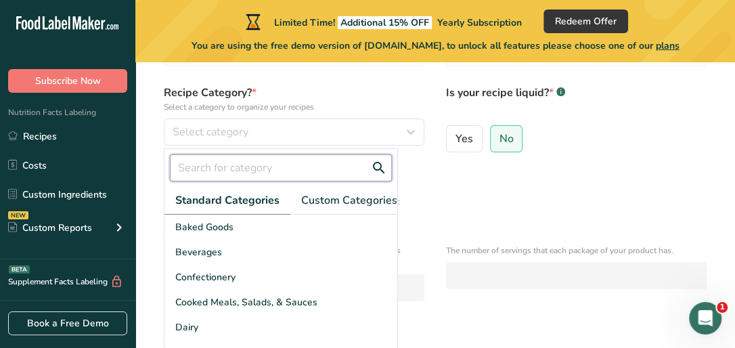
click at [223, 169] on input "text" at bounding box center [281, 167] width 222 height 27
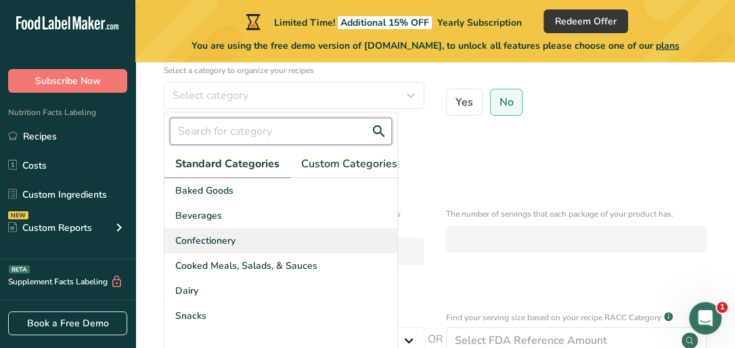
scroll to position [162, 0]
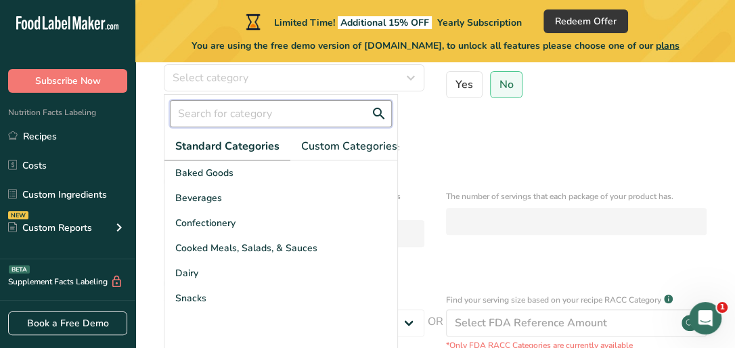
click at [217, 112] on input "text" at bounding box center [281, 113] width 222 height 27
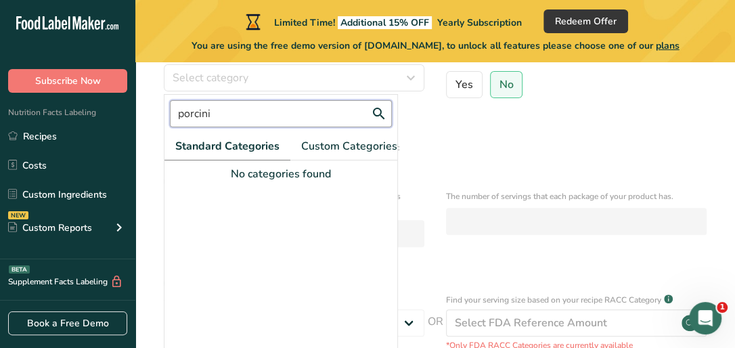
type input "porcini"
click at [498, 118] on form "Recipe name * porcini 10g Recipe code .a-a{fill:#347362;}.b-a{fill:#fff;} Recip…" at bounding box center [435, 217] width 556 height 509
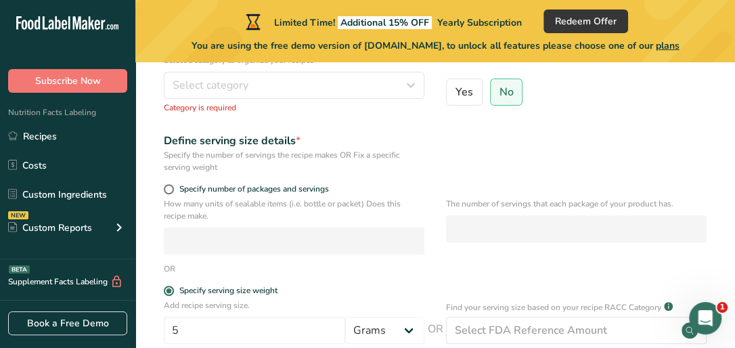
scroll to position [108, 0]
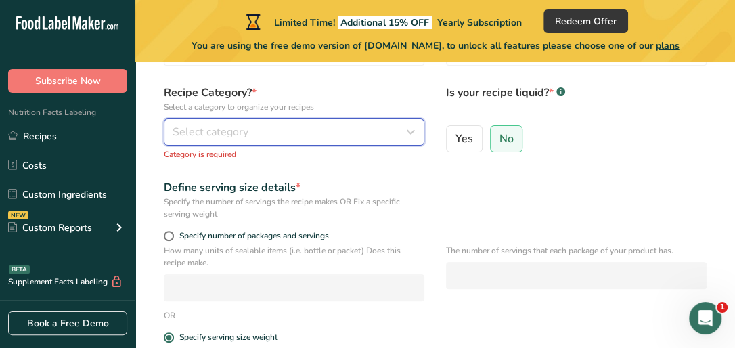
click at [416, 132] on icon "button" at bounding box center [411, 132] width 16 height 24
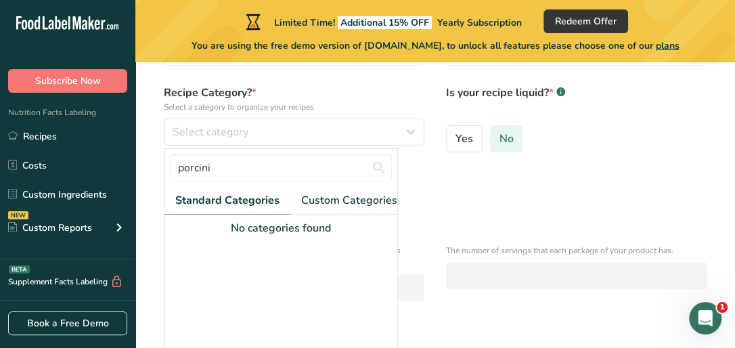
click at [513, 134] on label "No" at bounding box center [506, 138] width 33 height 27
click at [500, 134] on input "No" at bounding box center [495, 138] width 9 height 9
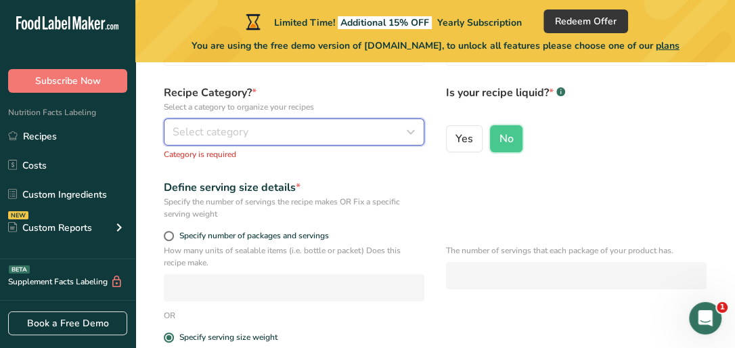
click at [221, 126] on span "Select category" at bounding box center [211, 132] width 76 height 16
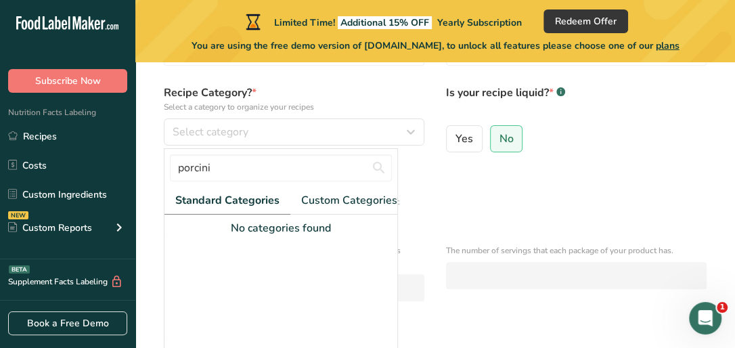
click at [214, 200] on span "Standard Categories" at bounding box center [227, 200] width 104 height 16
click at [213, 200] on span "Standard Categories" at bounding box center [227, 200] width 104 height 16
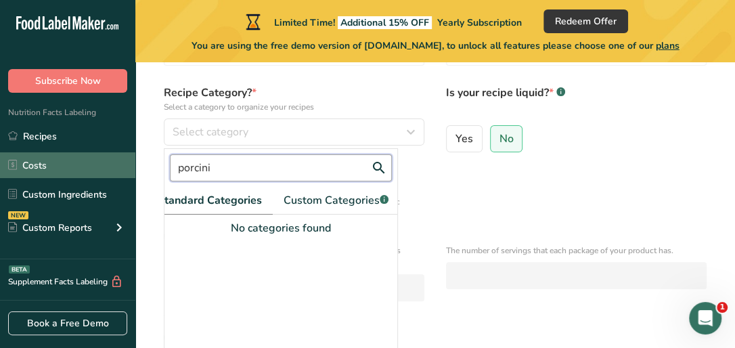
drag, startPoint x: 217, startPoint y: 171, endPoint x: 126, endPoint y: 171, distance: 90.7
click at [131, 171] on div ".a-20{fill:#fff;} Subscribe Now Nutrition Facts Labeling Recipes Costs Custom I…" at bounding box center [367, 241] width 735 height 699
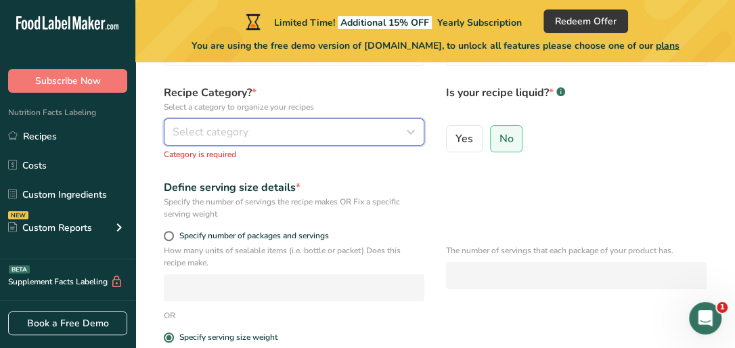
click at [223, 125] on span "Select category" at bounding box center [211, 132] width 76 height 16
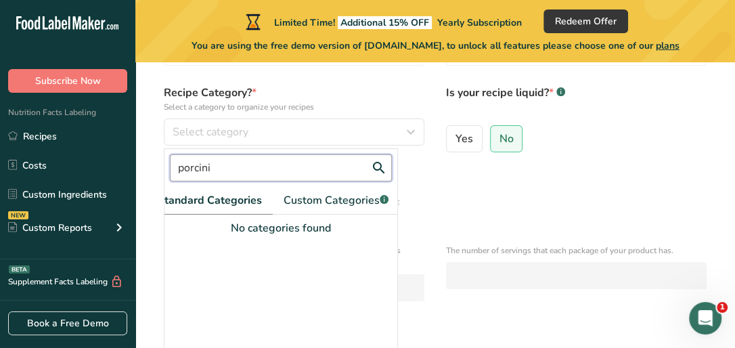
click at [215, 168] on input "porcini" at bounding box center [281, 167] width 222 height 27
drag, startPoint x: 214, startPoint y: 168, endPoint x: 168, endPoint y: 169, distance: 46.0
click at [169, 169] on div "porcini" at bounding box center [280, 168] width 233 height 38
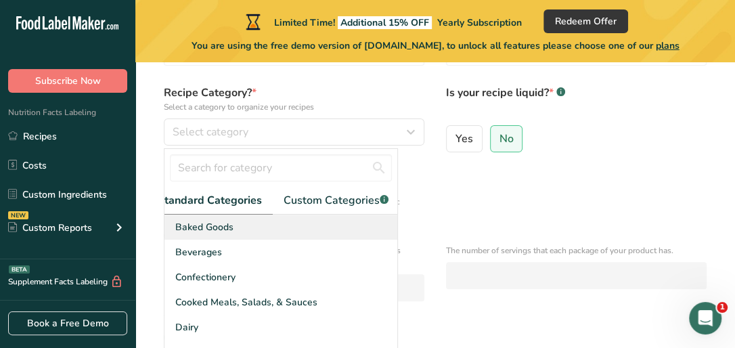
click at [250, 234] on div "Baked Goods" at bounding box center [280, 227] width 233 height 25
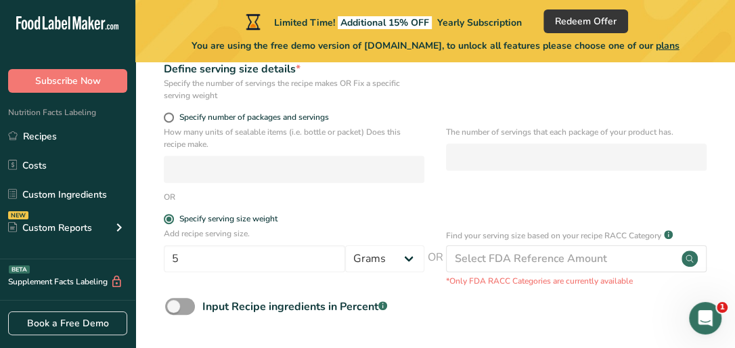
scroll to position [217, 0]
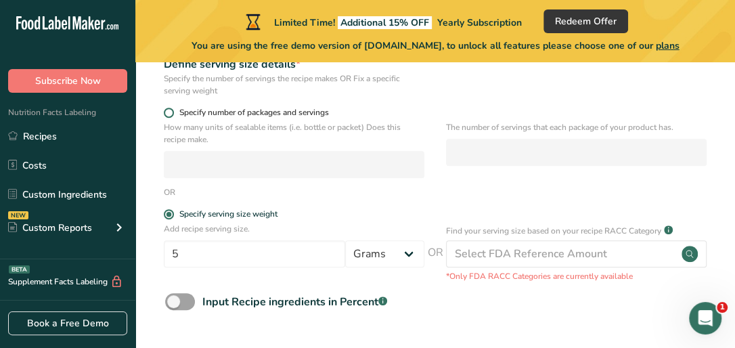
click at [169, 113] on span at bounding box center [169, 113] width 10 height 10
click at [169, 113] on input "Specify number of packages and servings" at bounding box center [168, 112] width 9 height 9
radio input "true"
radio input "false"
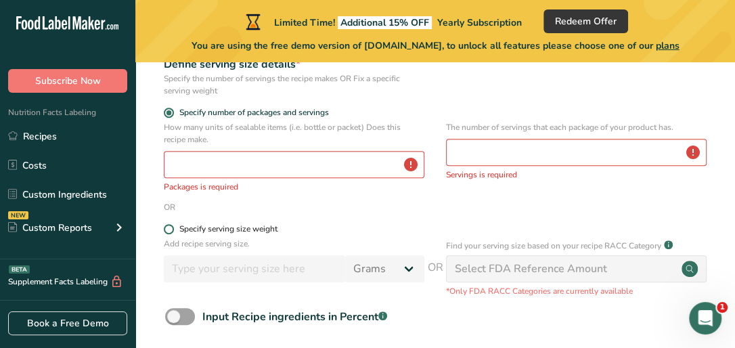
click at [168, 229] on span at bounding box center [169, 229] width 10 height 10
click at [168, 229] on input "Specify serving size weight" at bounding box center [168, 229] width 9 height 9
radio input "true"
radio input "false"
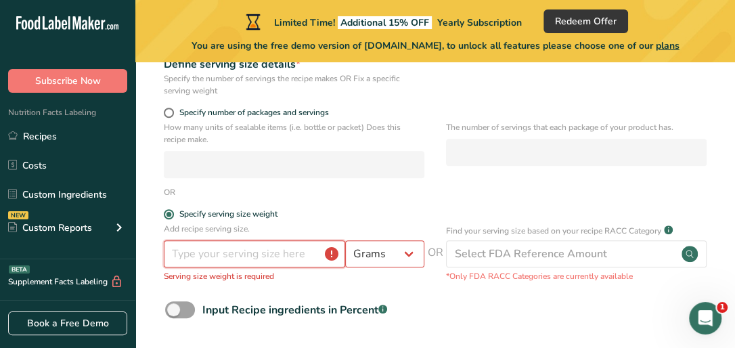
click at [200, 256] on input "number" at bounding box center [254, 253] width 181 height 27
click at [334, 253] on input "number" at bounding box center [254, 253] width 181 height 27
click at [219, 252] on input "number" at bounding box center [254, 253] width 181 height 27
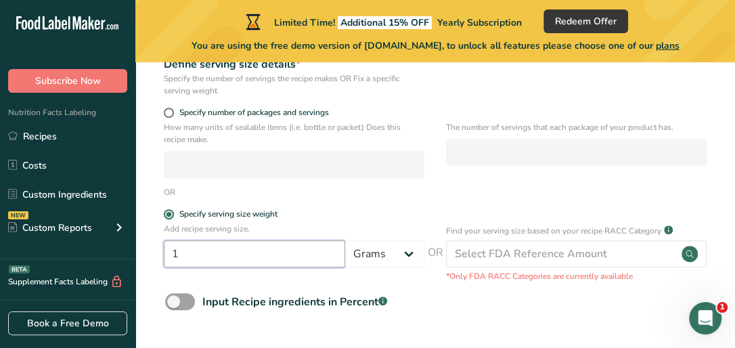
drag, startPoint x: 190, startPoint y: 250, endPoint x: 155, endPoint y: 250, distance: 34.5
click at [156, 250] on section "Set up your recipe Recipe name * porcini 10g Recipe code .a-a{fill:#347362;}.b-…" at bounding box center [435, 135] width 600 height 579
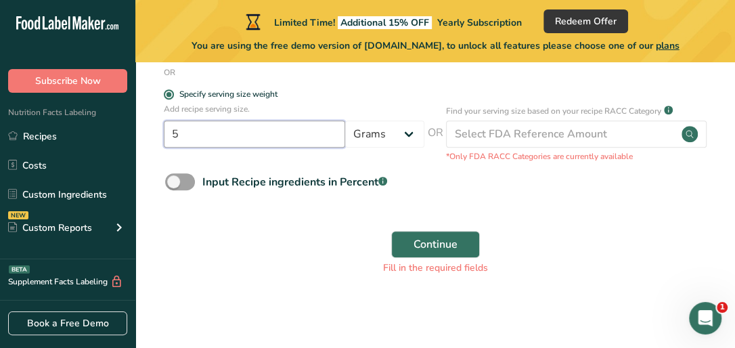
type input "5"
click at [290, 225] on div "Continue Fill in the required fields" at bounding box center [435, 253] width 556 height 60
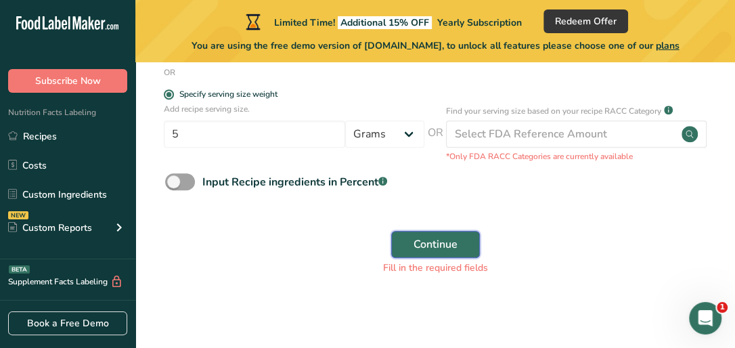
click at [414, 242] on span "Continue" at bounding box center [436, 244] width 44 height 16
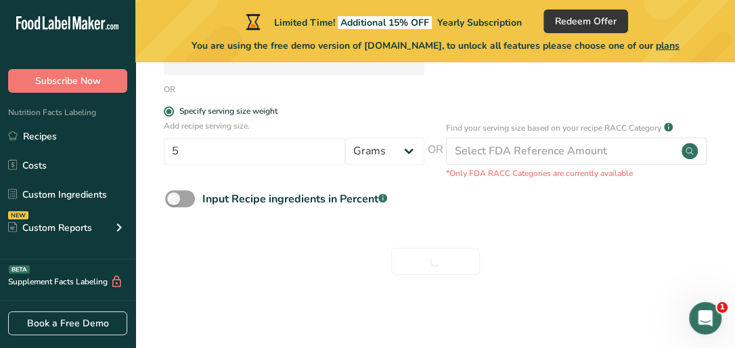
scroll to position [320, 0]
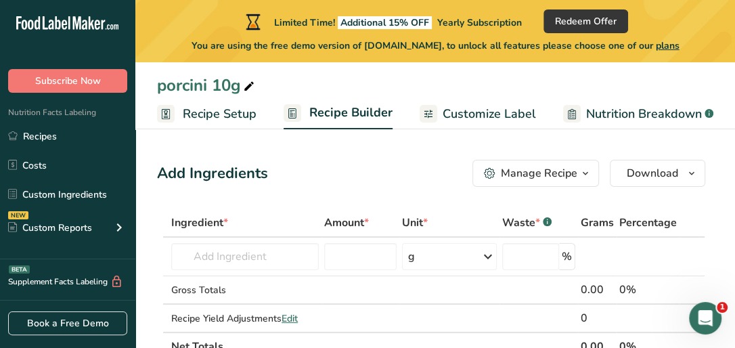
click at [478, 110] on span "Customize Label" at bounding box center [489, 114] width 93 height 18
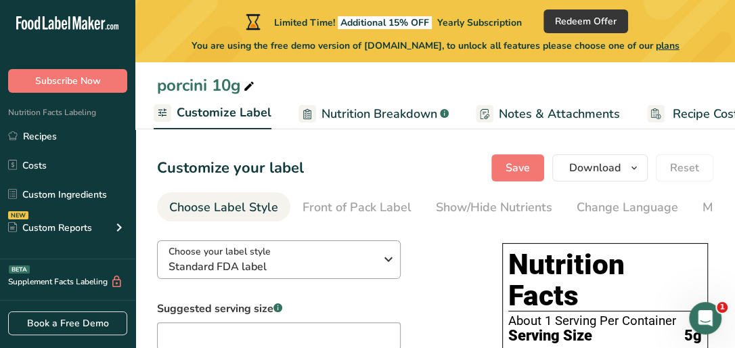
scroll to position [54, 0]
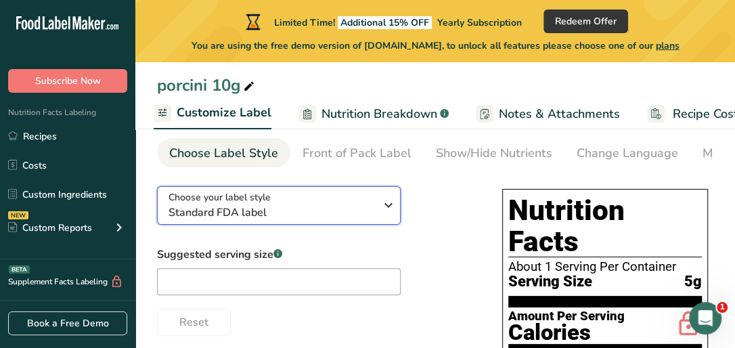
click at [317, 213] on span "Standard FDA label" at bounding box center [272, 212] width 206 height 16
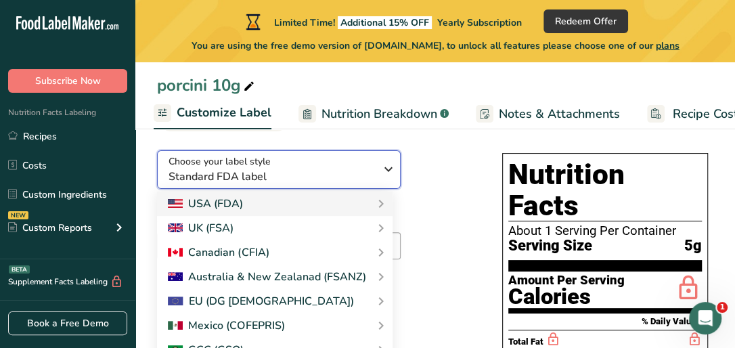
scroll to position [108, 0]
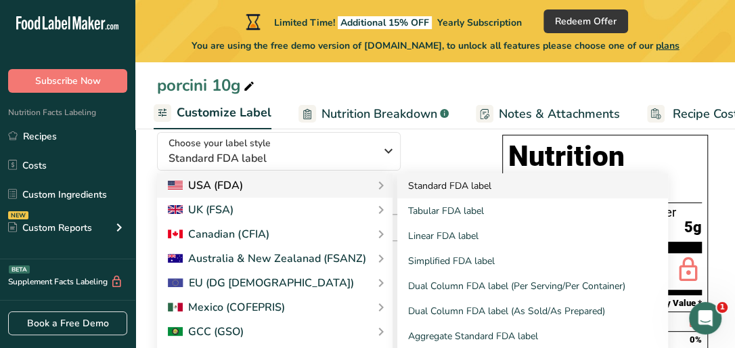
click at [449, 191] on link "Standard FDA label" at bounding box center [532, 185] width 271 height 25
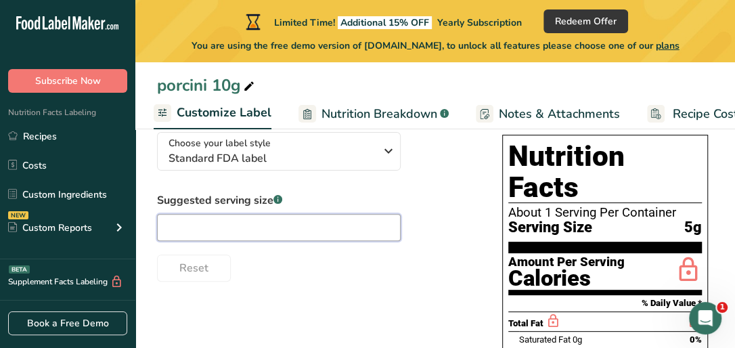
click at [218, 223] on input "text" at bounding box center [279, 227] width 244 height 27
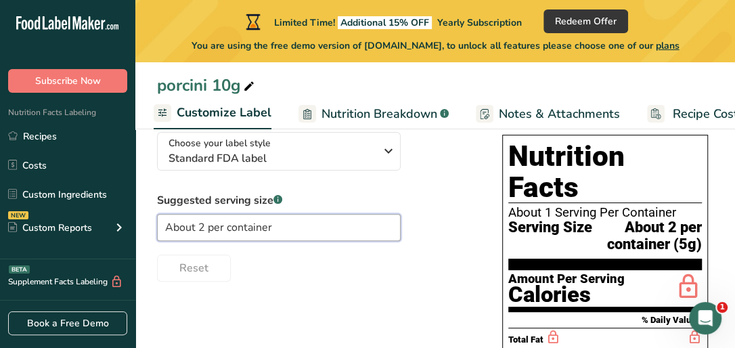
drag, startPoint x: 286, startPoint y: 234, endPoint x: 142, endPoint y: 233, distance: 143.5
click at [142, 233] on section "Customize your label Save Download Choose what to show on your downloaded label…" at bounding box center [435, 339] width 600 height 630
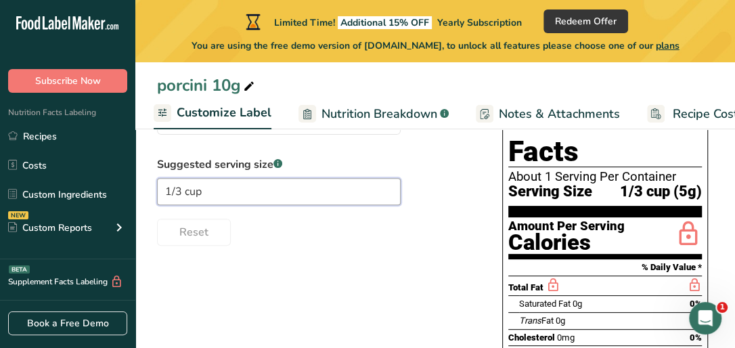
scroll to position [162, 0]
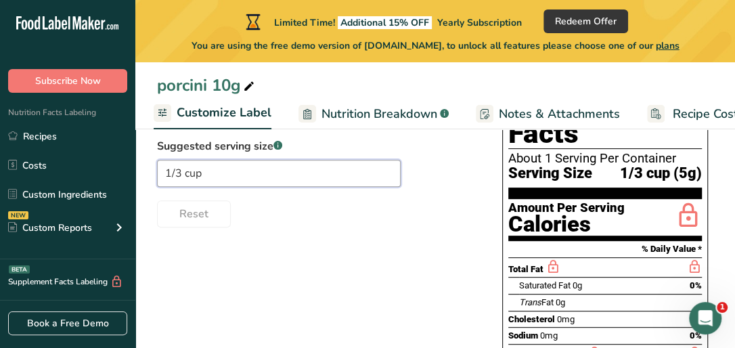
type input "1/3 cup"
click at [356, 227] on div "Reset" at bounding box center [316, 211] width 318 height 32
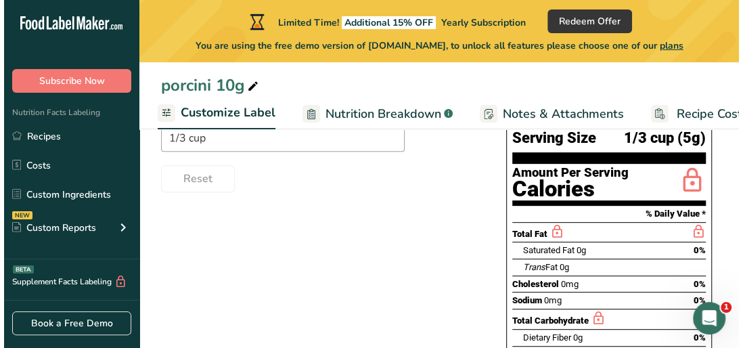
scroll to position [153, 0]
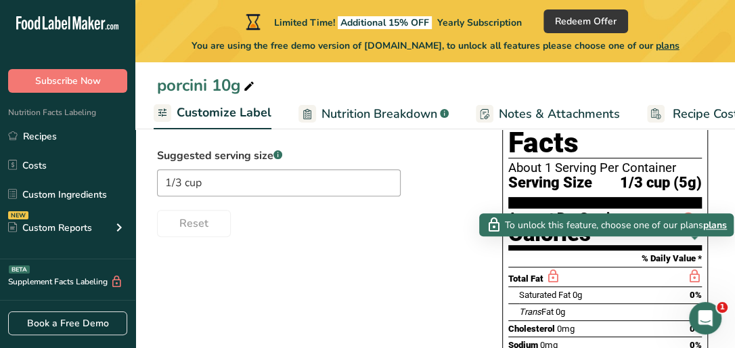
click at [692, 268] on icon at bounding box center [694, 276] width 15 height 17
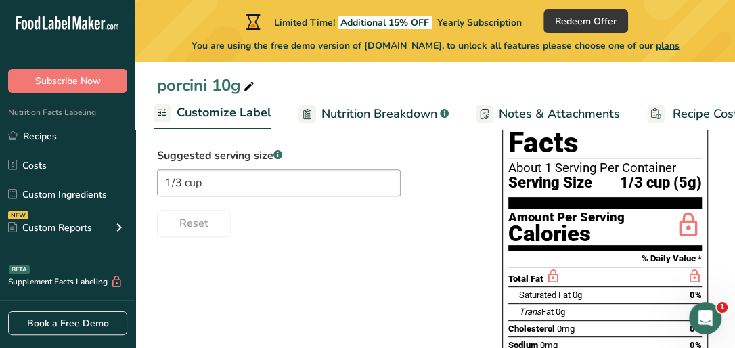
click at [692, 268] on icon at bounding box center [694, 276] width 15 height 17
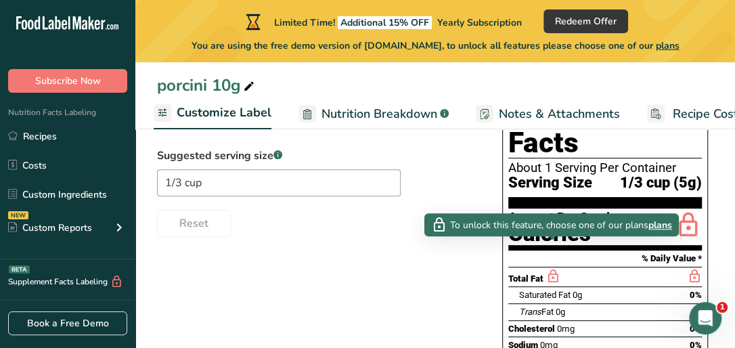
click at [550, 268] on icon at bounding box center [553, 276] width 15 height 17
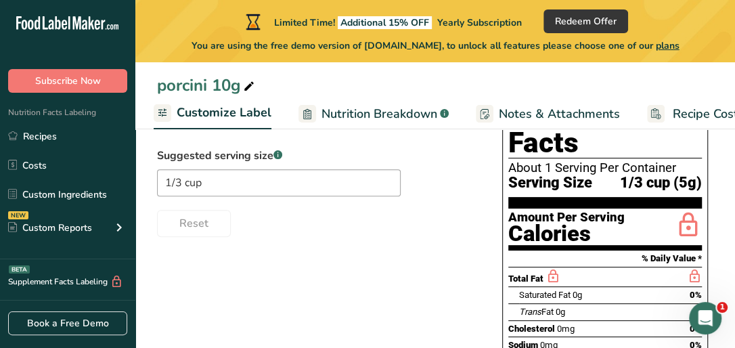
click at [550, 268] on icon at bounding box center [553, 276] width 15 height 17
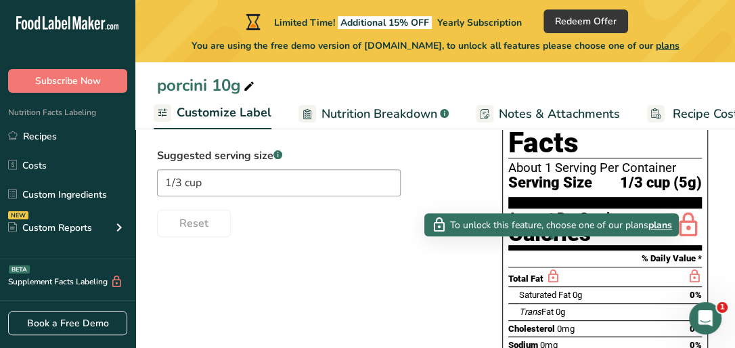
click at [660, 226] on span "plans" at bounding box center [660, 225] width 24 height 14
